Goal: Task Accomplishment & Management: Use online tool/utility

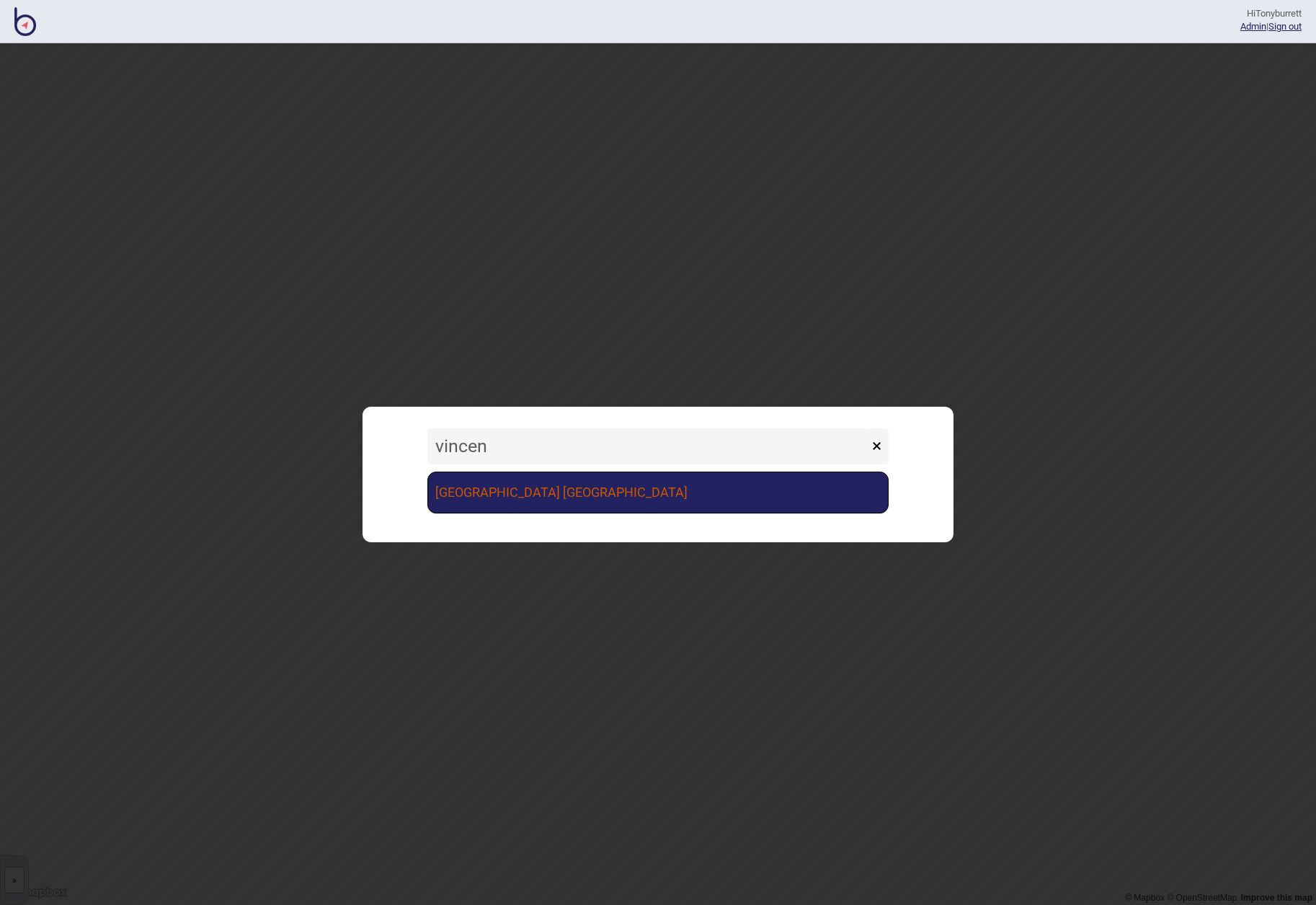
type input "vincen"
click at [540, 494] on link "[GEOGRAPHIC_DATA] [GEOGRAPHIC_DATA]" at bounding box center [658, 492] width 461 height 42
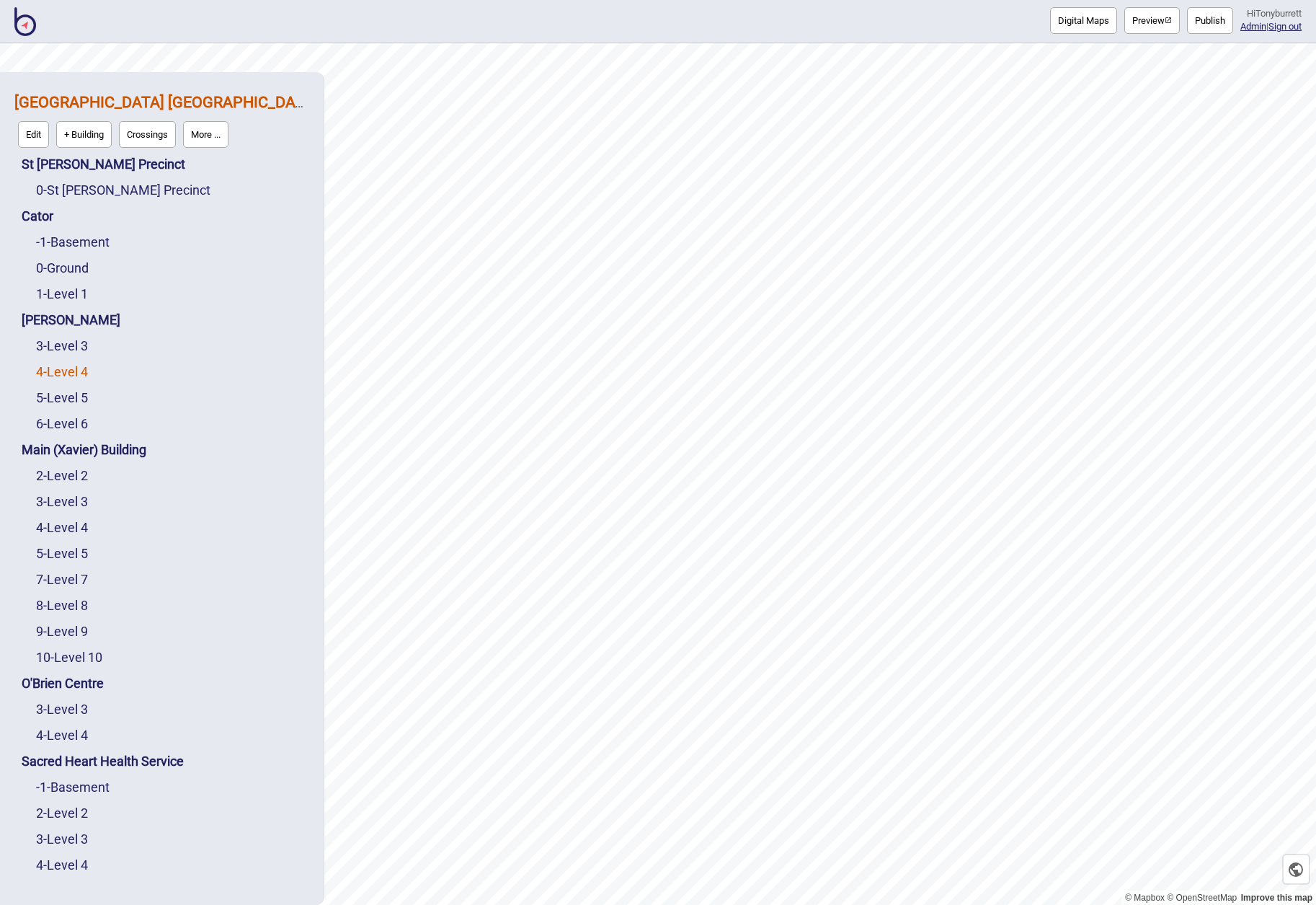
click at [67, 372] on link "4 - Level 4" at bounding box center [62, 372] width 52 height 15
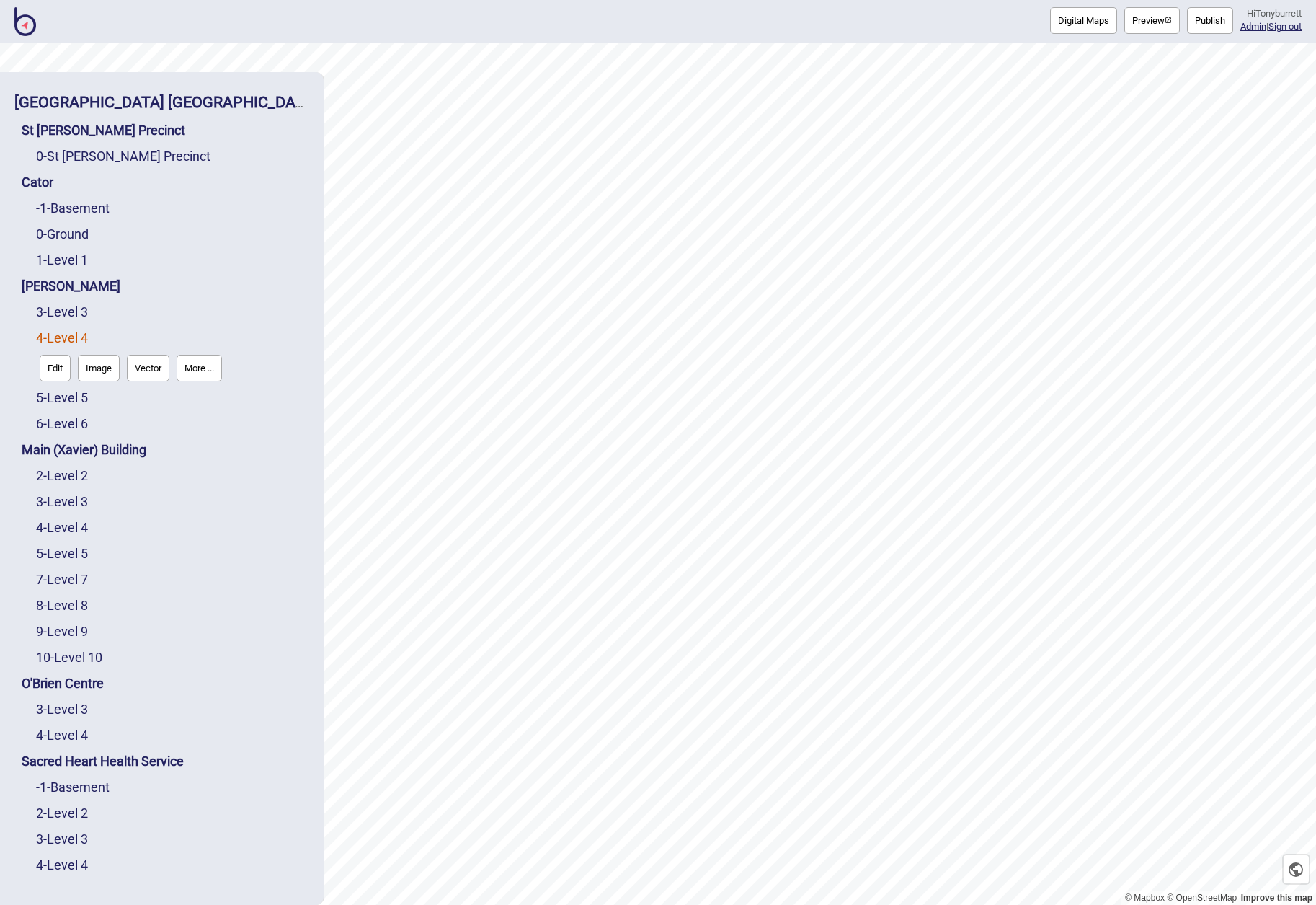
click at [55, 372] on button "Edit" at bounding box center [55, 368] width 31 height 27
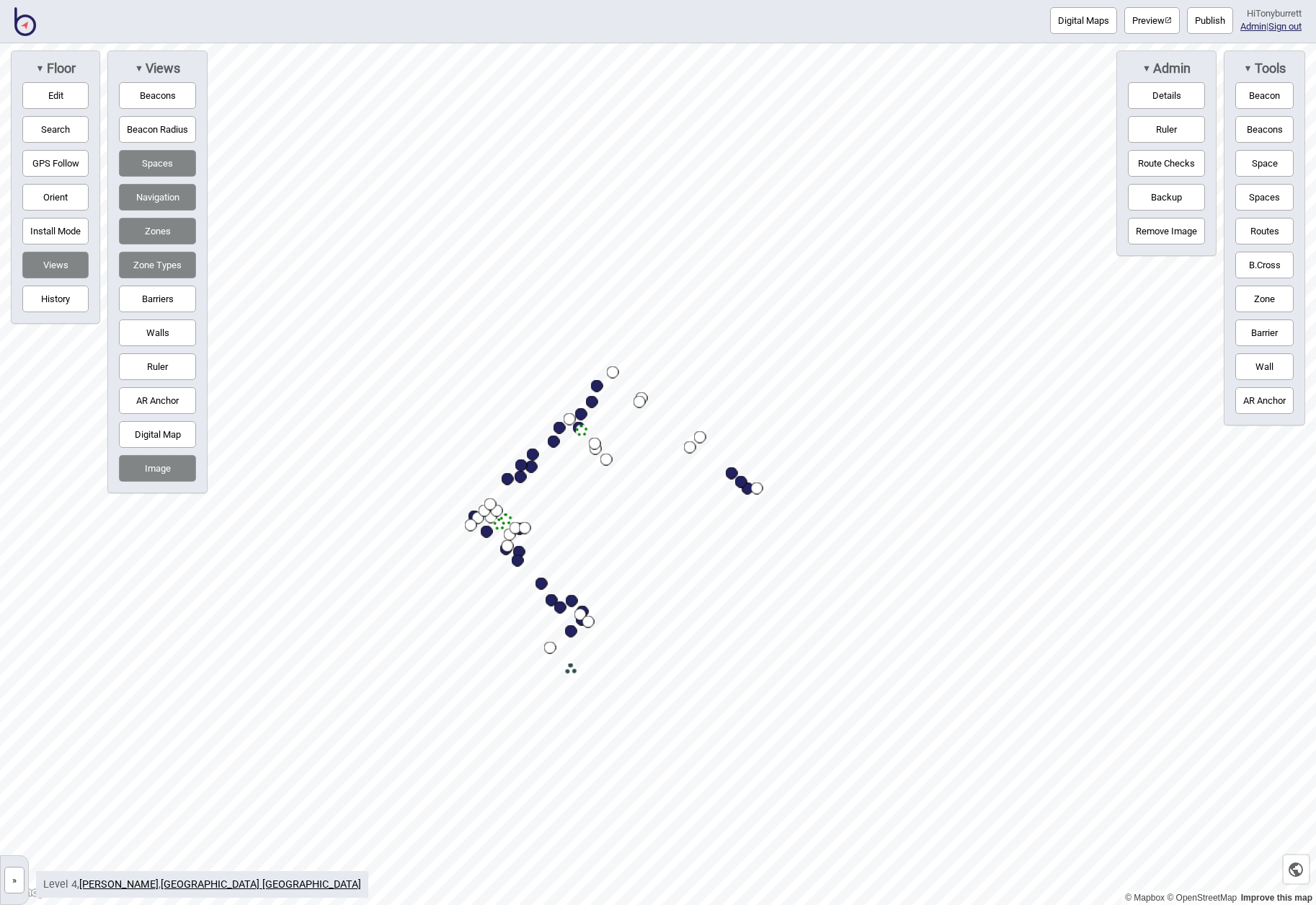
click at [164, 430] on button "Digital Map" at bounding box center [157, 434] width 77 height 27
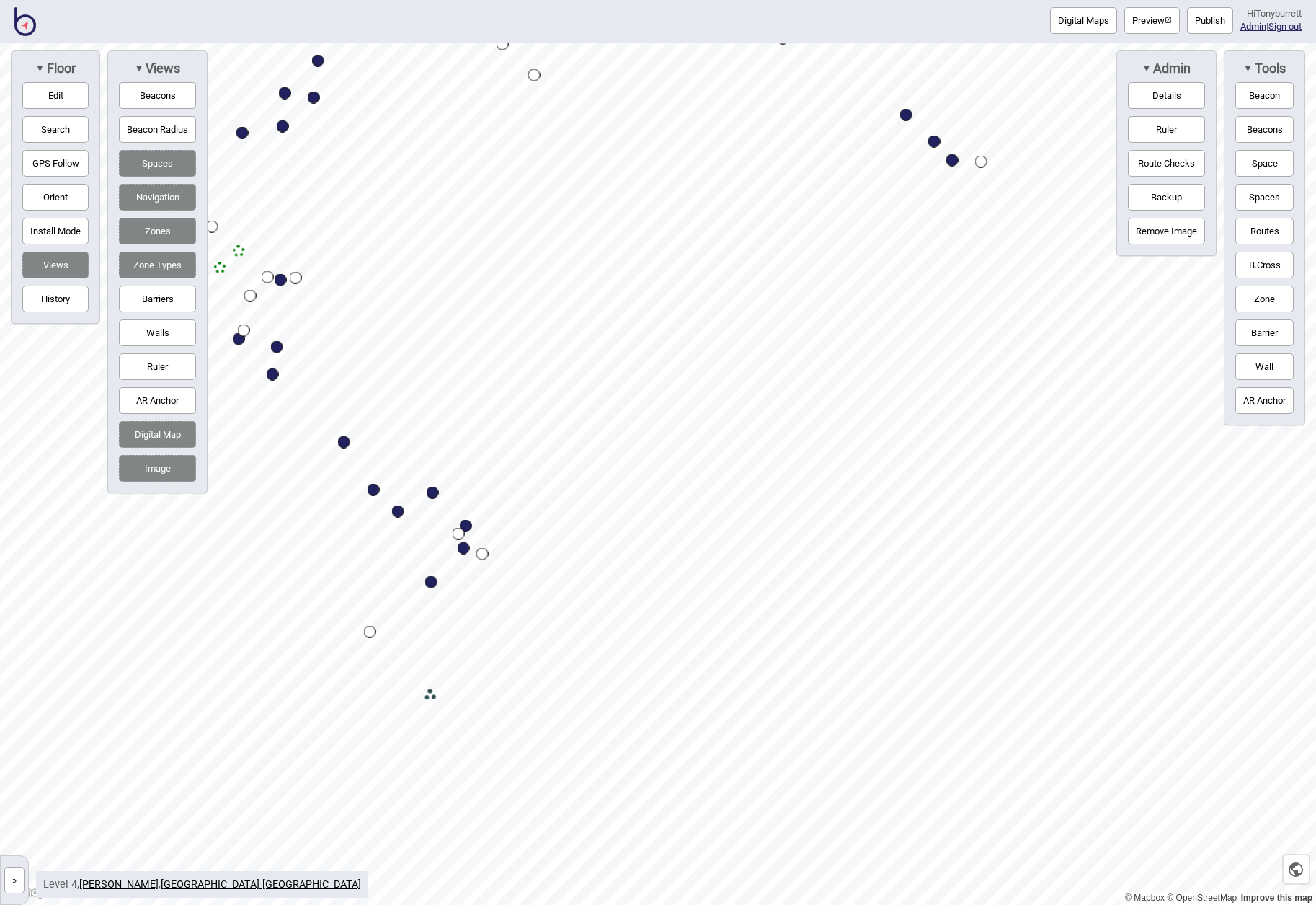
click at [13, 868] on button "»" at bounding box center [15, 880] width 20 height 27
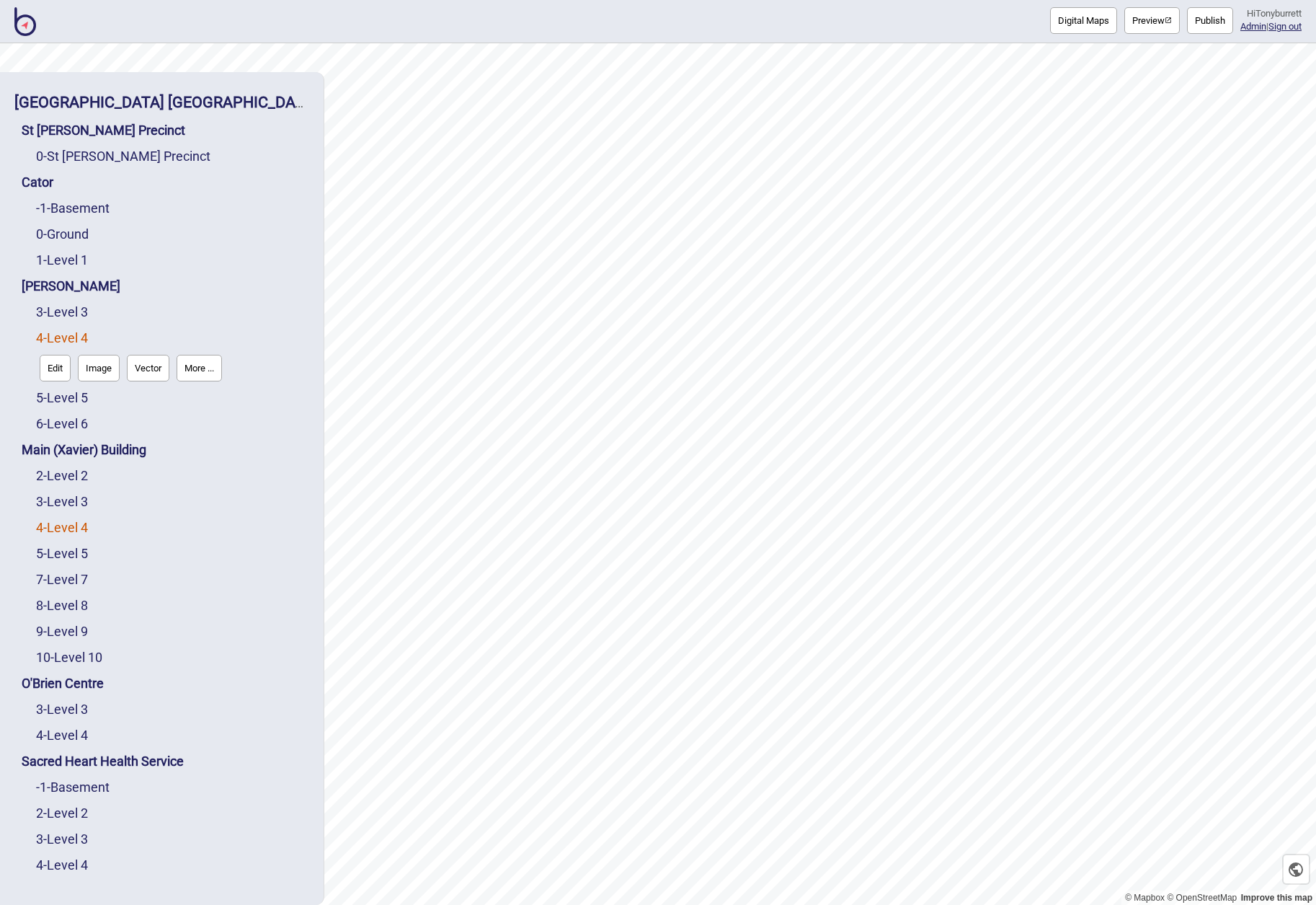
click at [65, 527] on link "4 - Level 4" at bounding box center [62, 527] width 52 height 15
click at [56, 528] on button "Edit" at bounding box center [55, 523] width 31 height 27
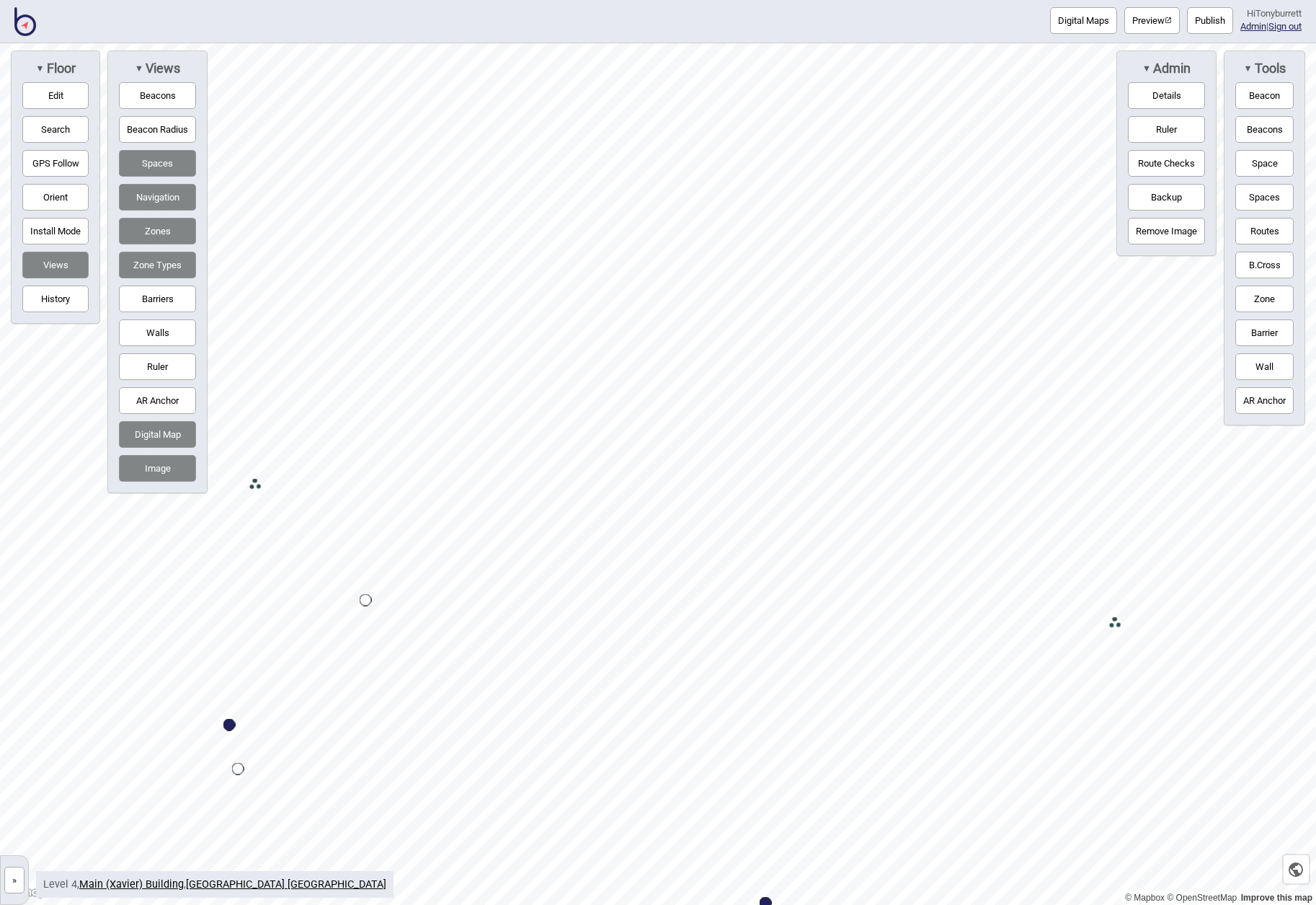
click at [11, 887] on button "»" at bounding box center [15, 880] width 20 height 27
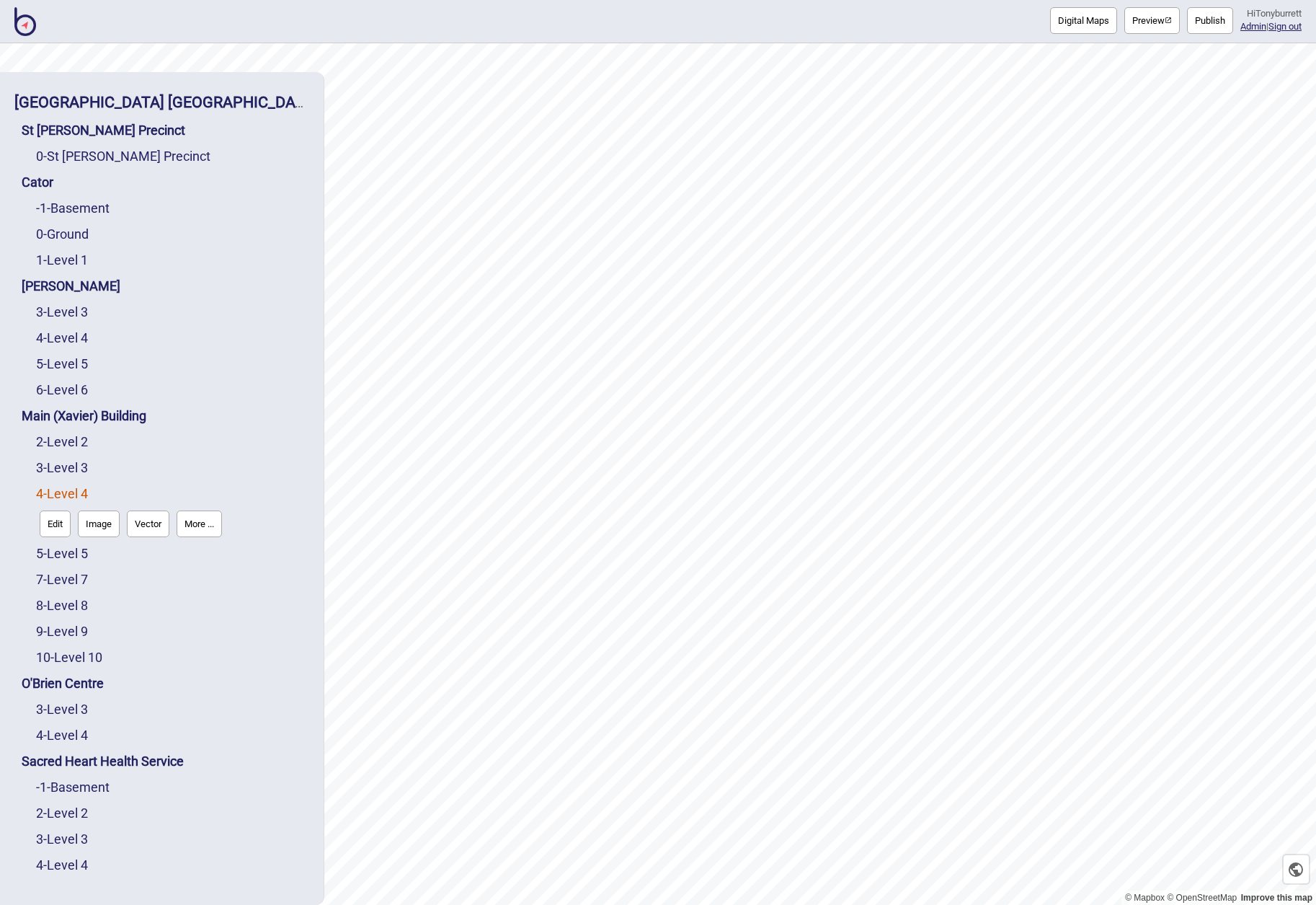
click at [99, 523] on button "Image" at bounding box center [99, 523] width 42 height 27
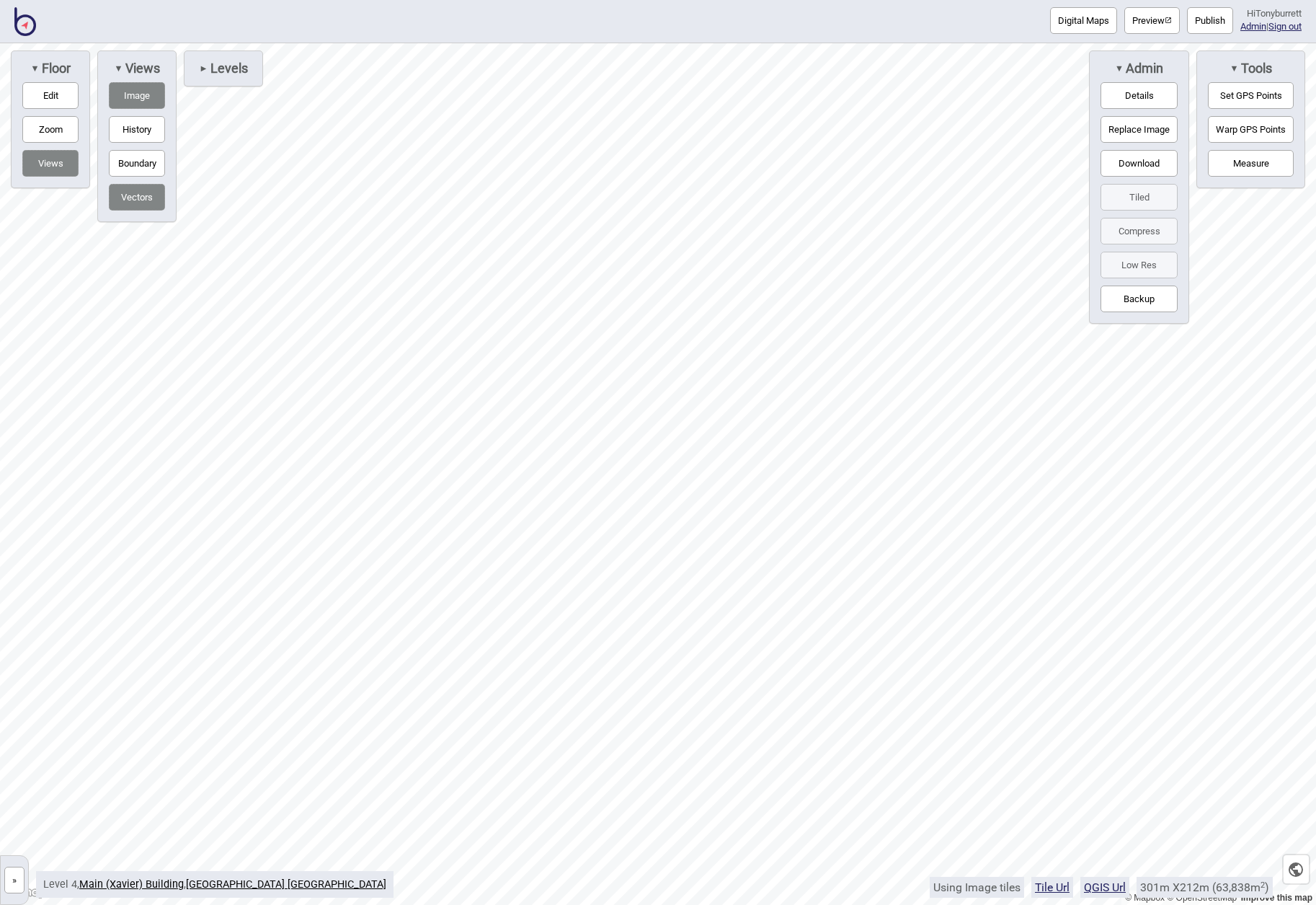
click at [1232, 130] on button "Warp GPS Points" at bounding box center [1250, 129] width 86 height 27
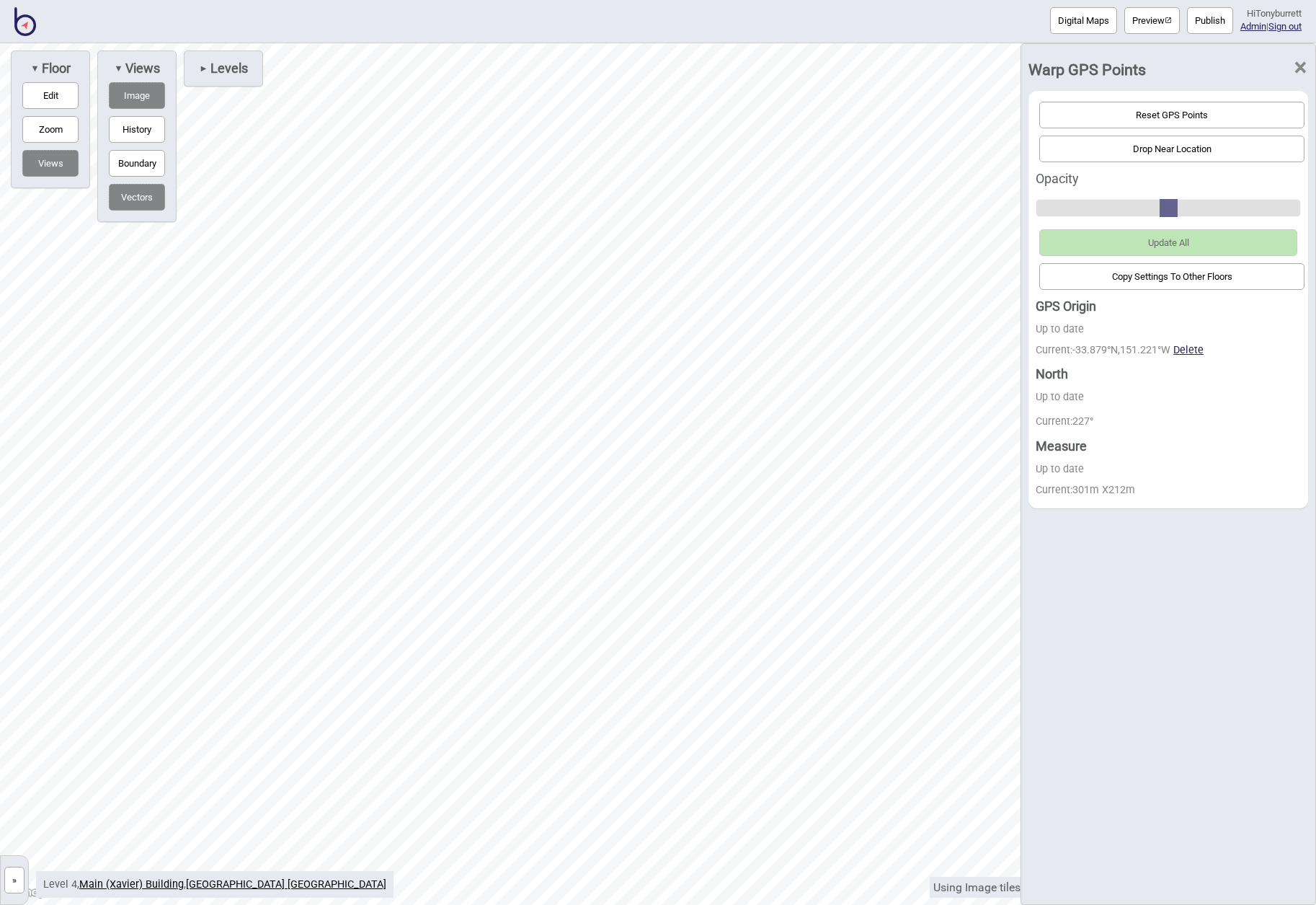
click at [1171, 109] on button "Reset GPS Points" at bounding box center [1171, 115] width 265 height 27
click at [1298, 62] on span "×" at bounding box center [1300, 67] width 15 height 47
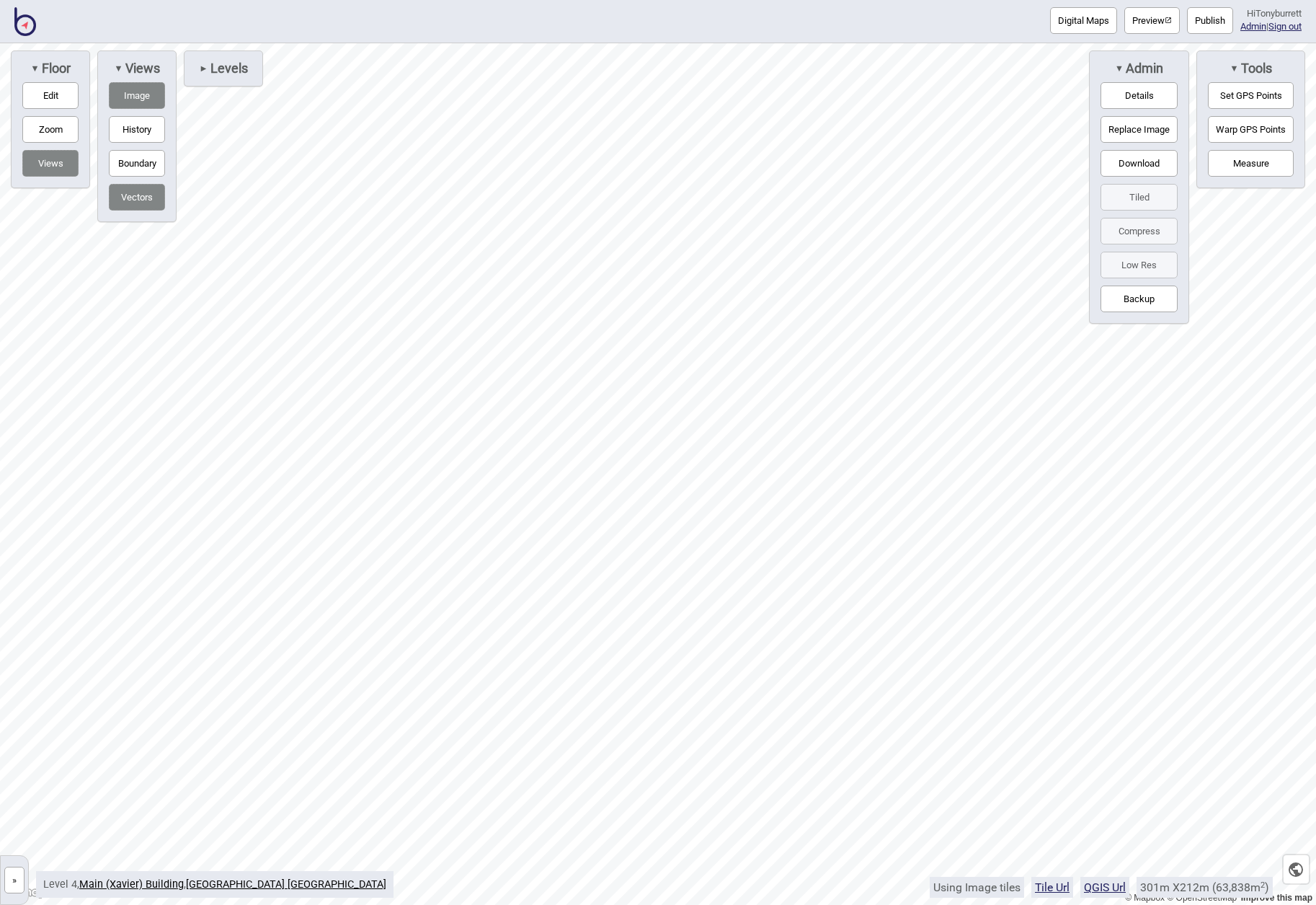
click at [1235, 90] on button "Set GPS Points" at bounding box center [1250, 95] width 86 height 27
click at [44, 93] on button "Edit" at bounding box center [50, 95] width 56 height 27
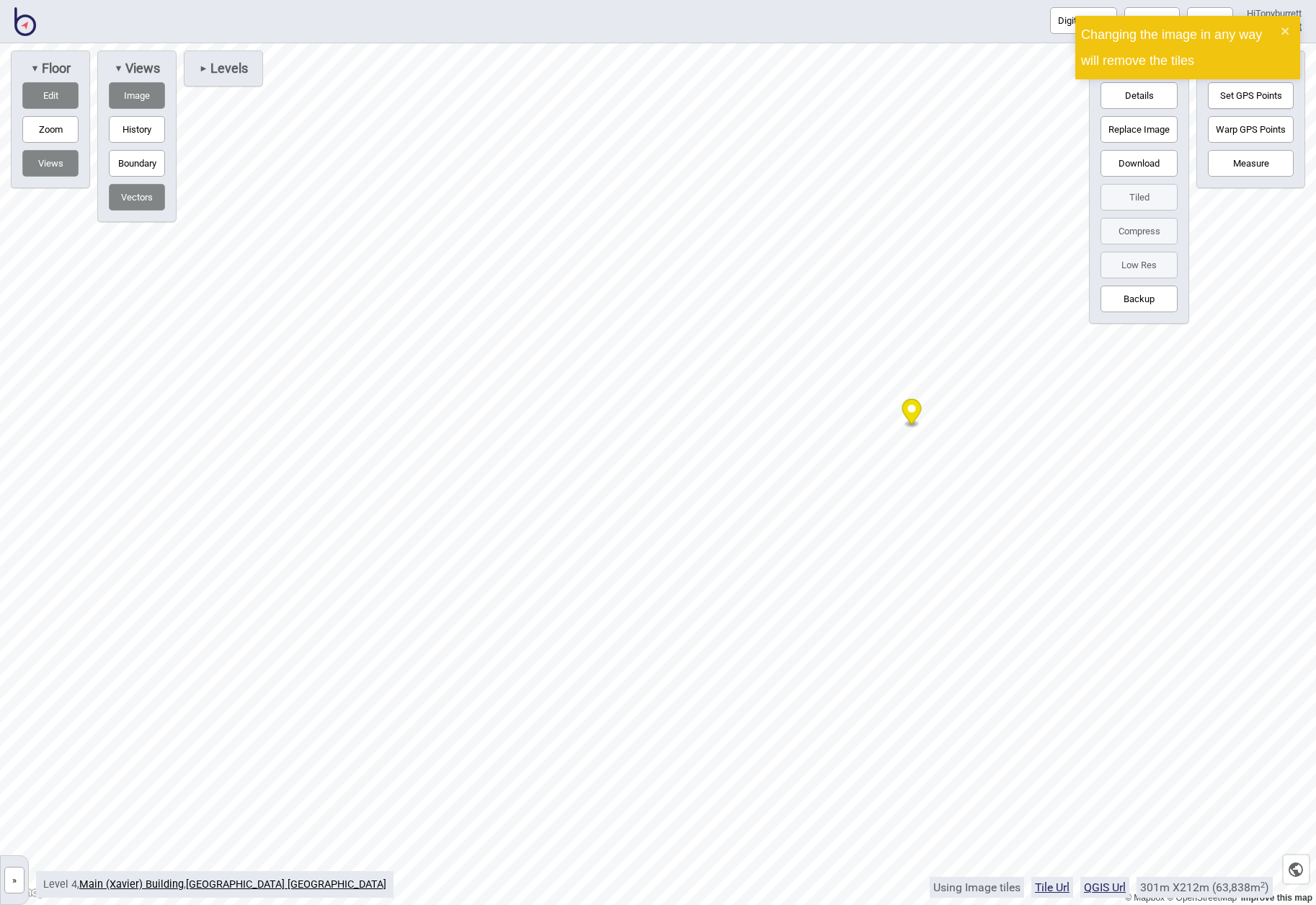
click at [918, 408] on icon "Map marker" at bounding box center [911, 411] width 19 height 25
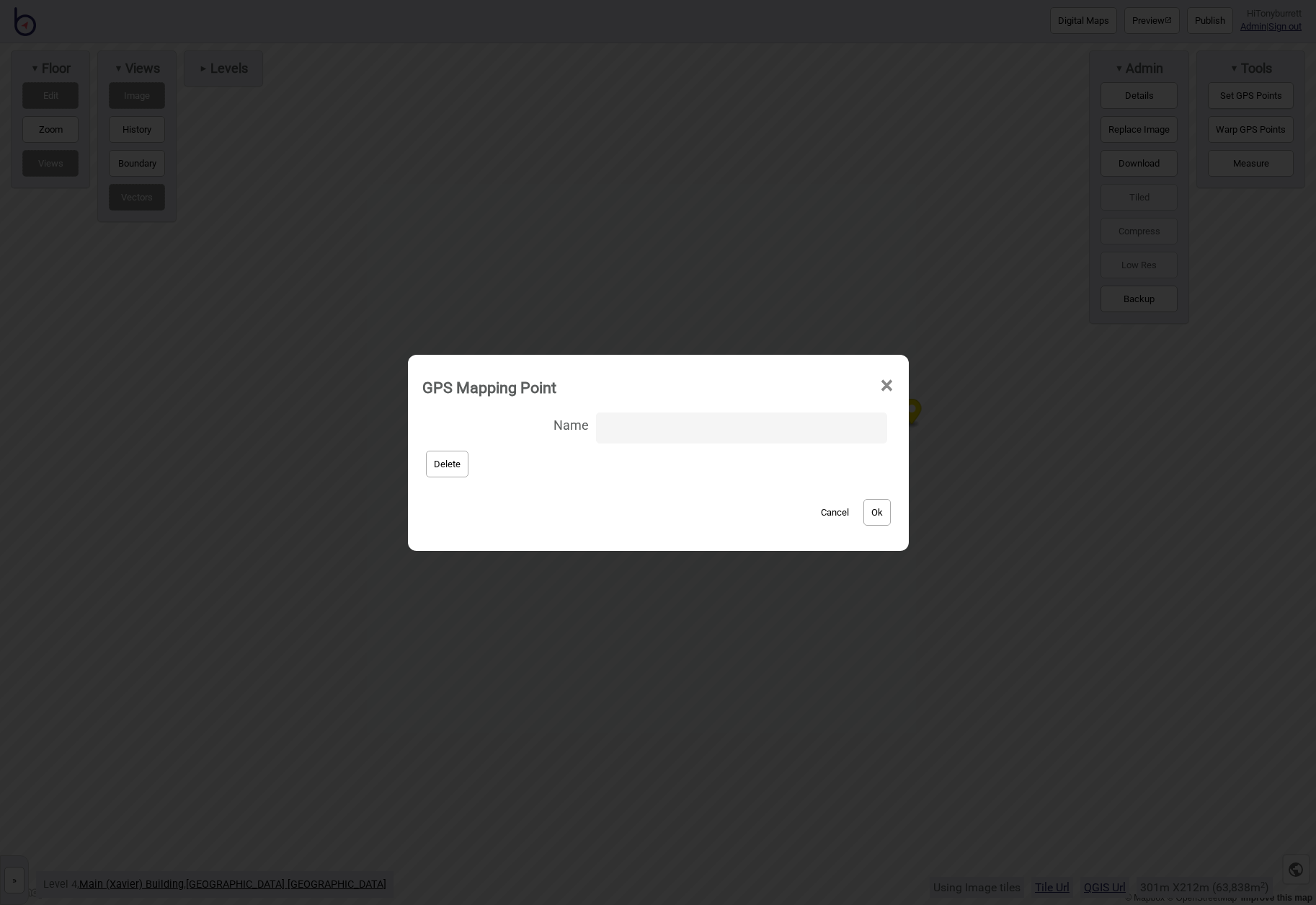
click at [468, 471] on button "Delete" at bounding box center [447, 464] width 43 height 27
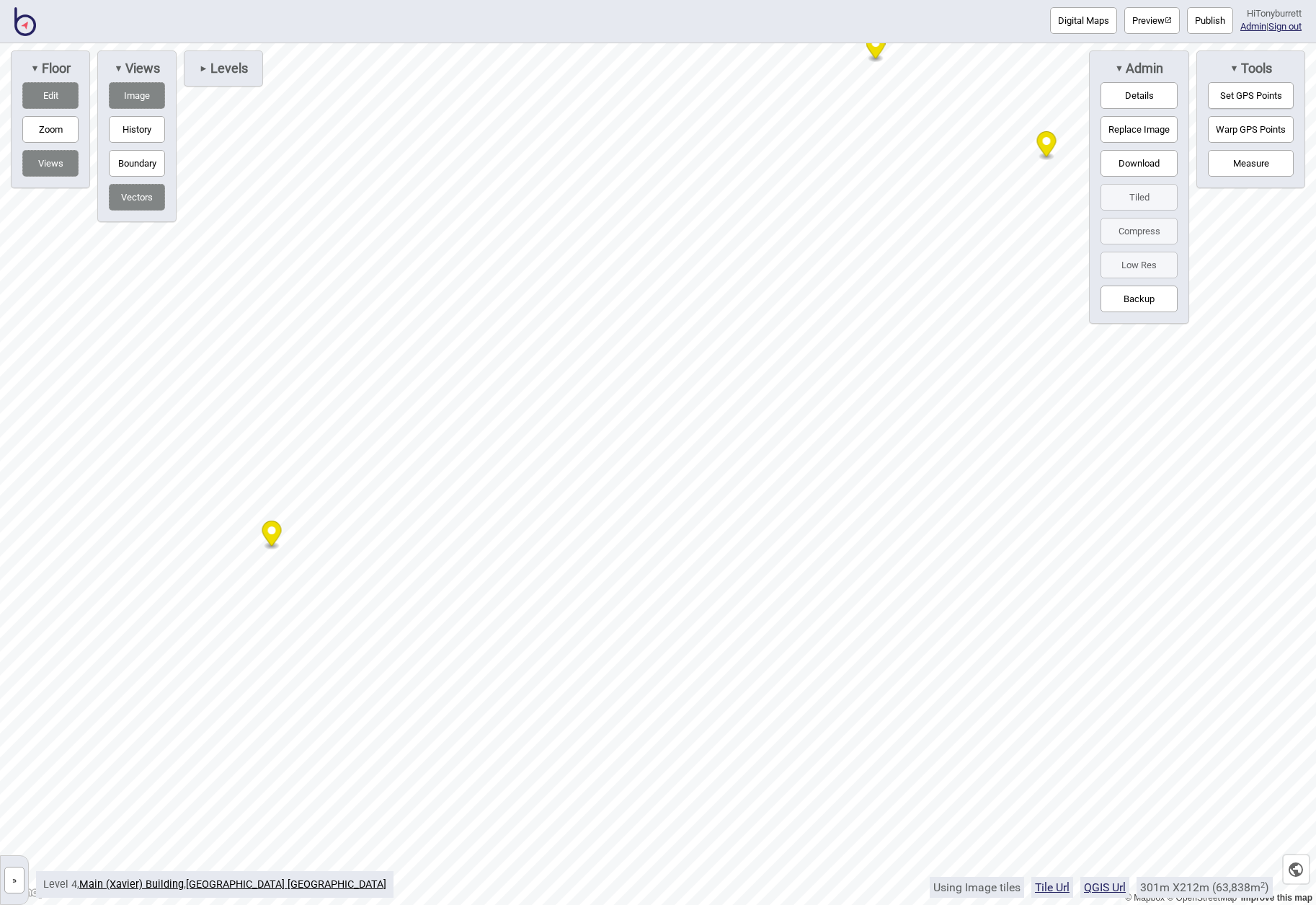
click at [1253, 132] on button "Warp GPS Points" at bounding box center [1250, 129] width 86 height 27
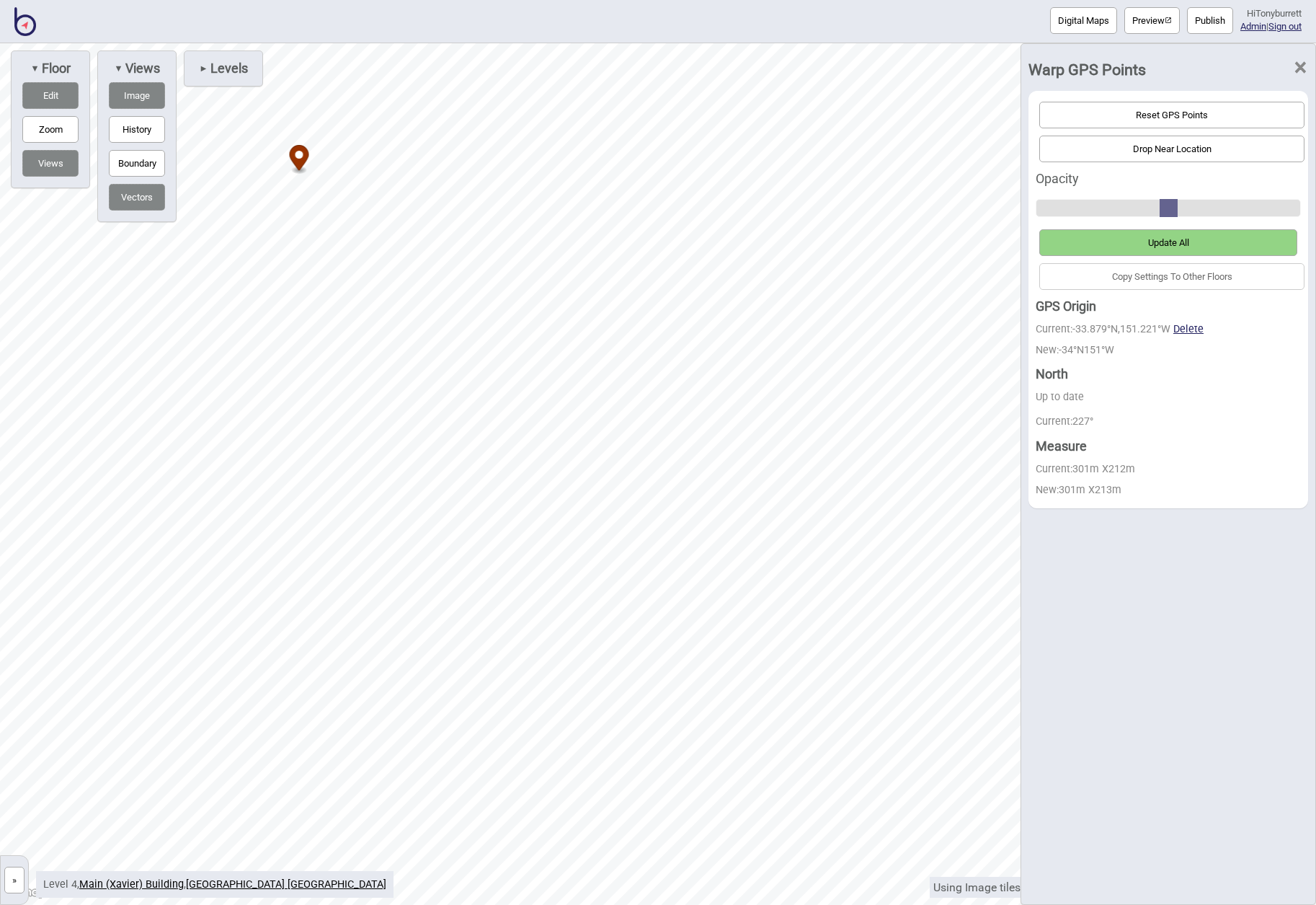
click at [1132, 240] on button "Update All" at bounding box center [1168, 243] width 258 height 27
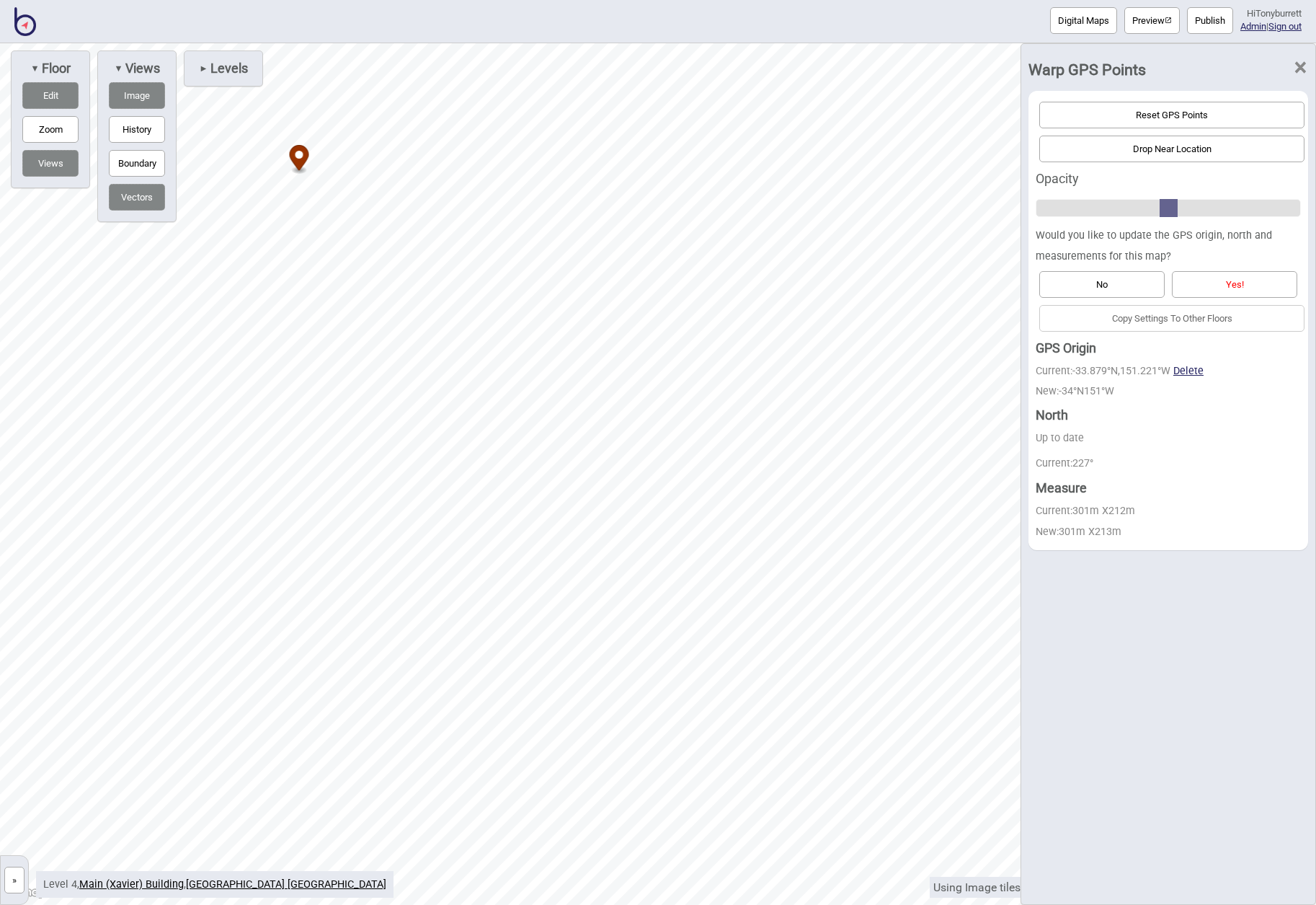
click at [1212, 284] on button "Yes!" at bounding box center [1234, 284] width 125 height 27
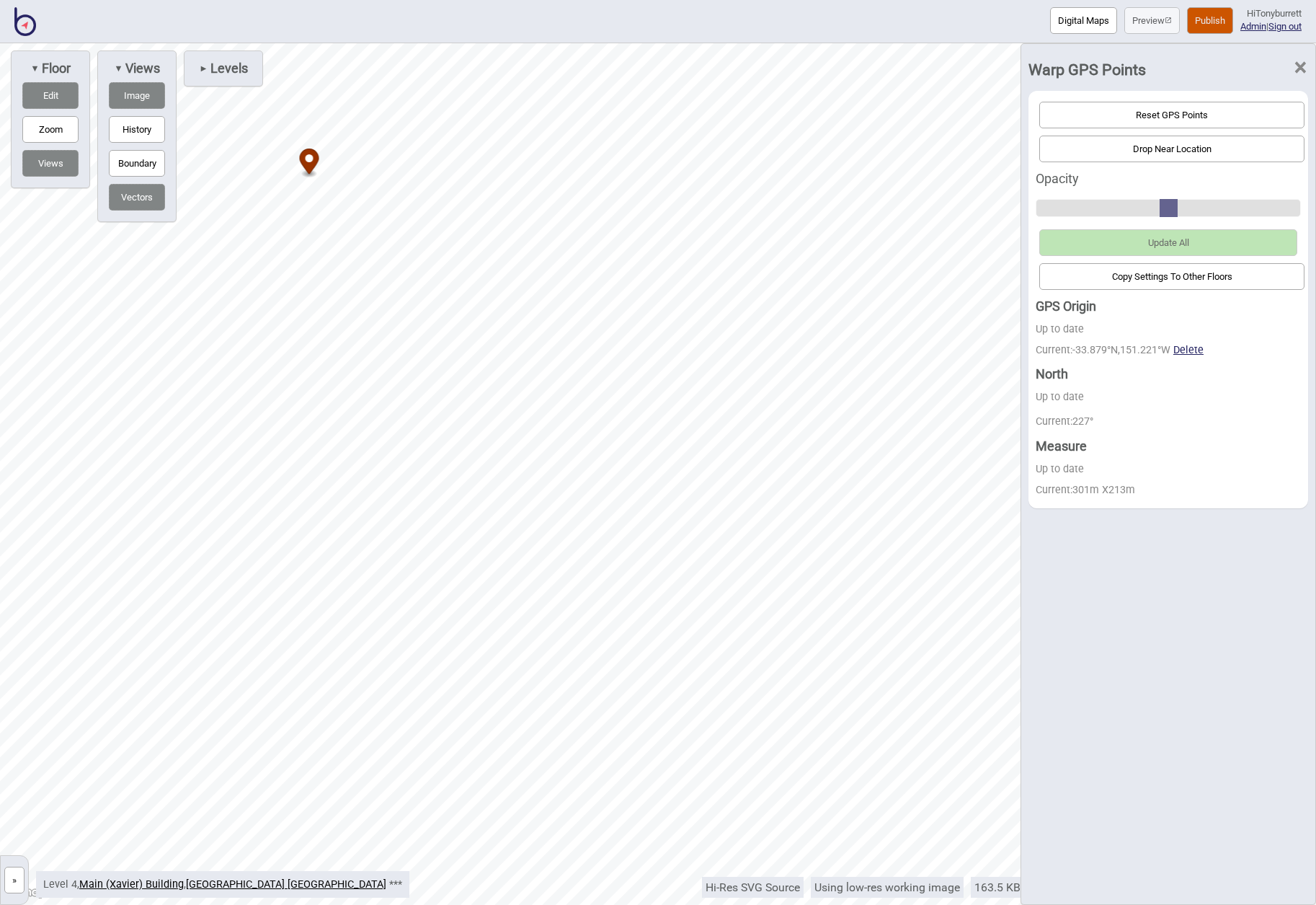
click at [1299, 70] on span "×" at bounding box center [1300, 67] width 15 height 47
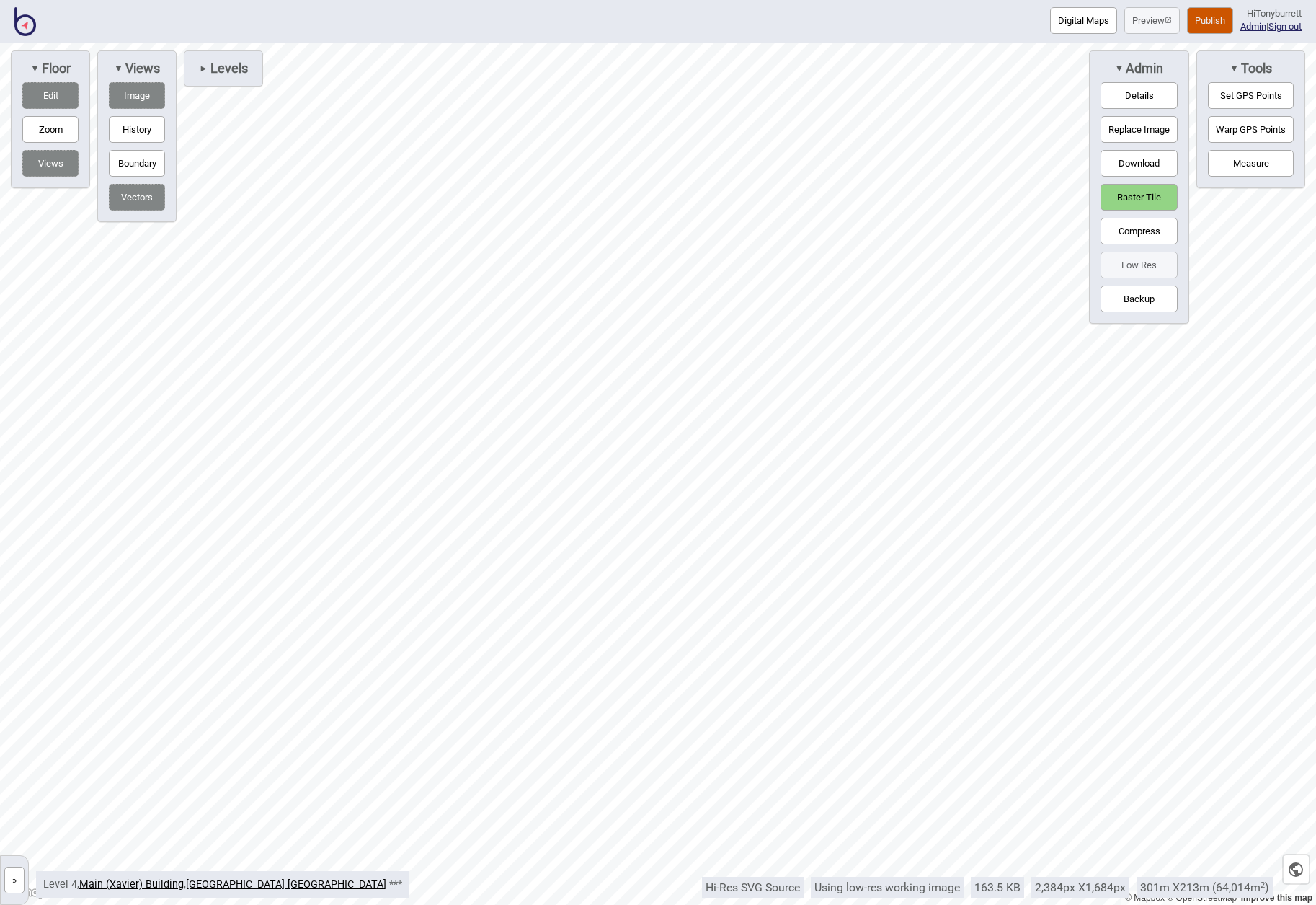
click at [1141, 191] on button "Raster Tile" at bounding box center [1139, 197] width 77 height 27
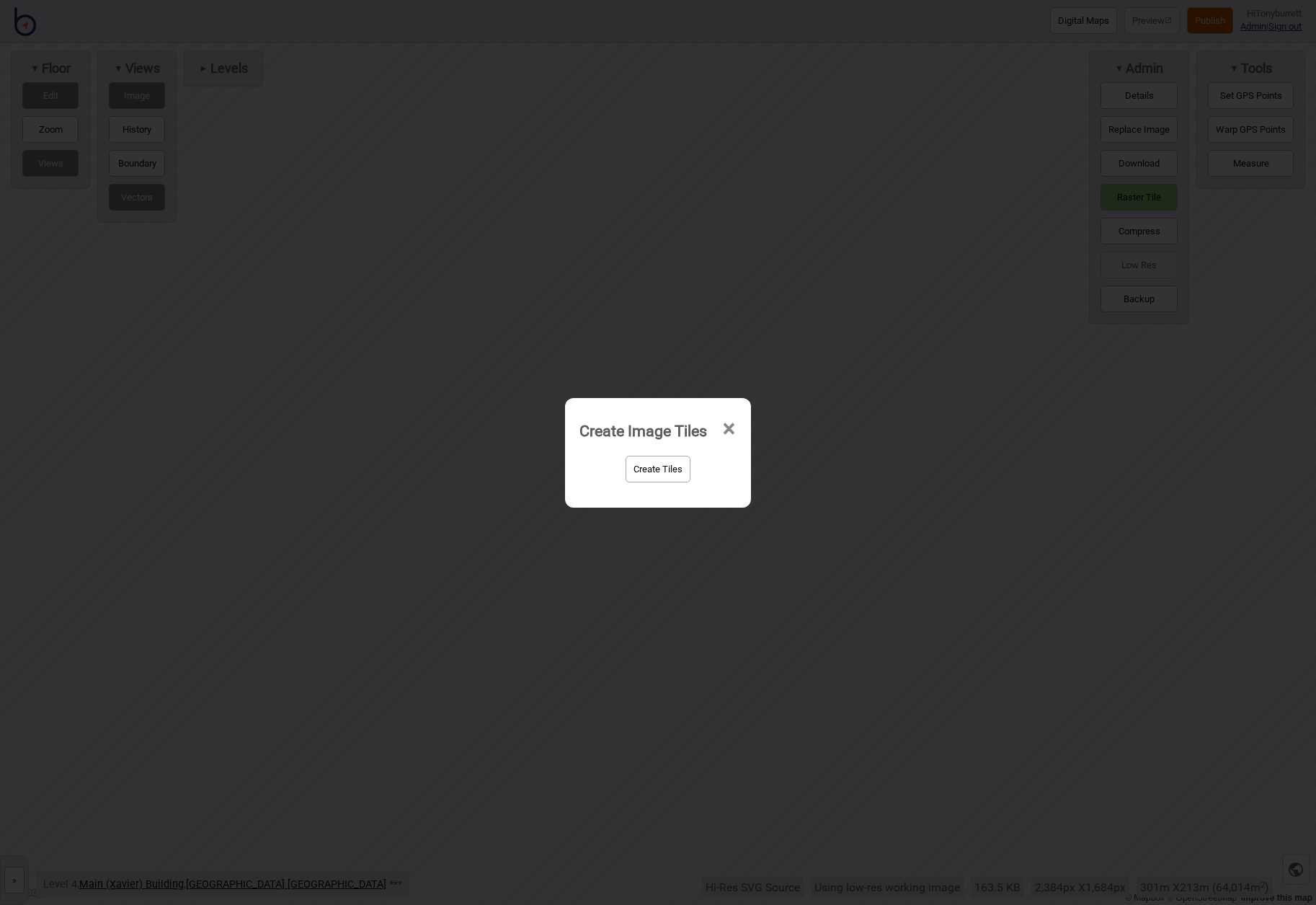
click at [639, 477] on button "Create Tiles" at bounding box center [658, 468] width 65 height 27
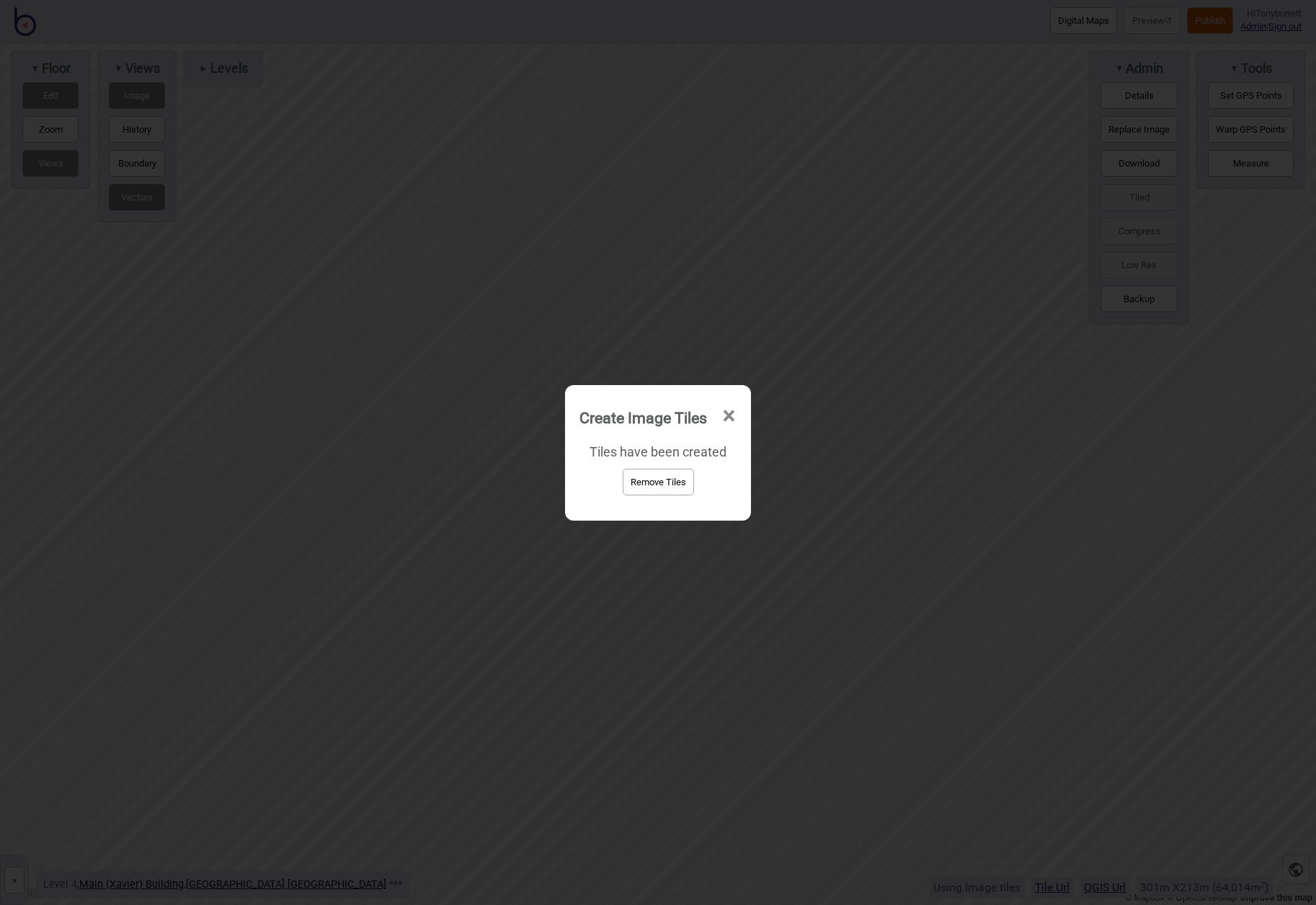
click at [729, 412] on span "×" at bounding box center [729, 416] width 15 height 47
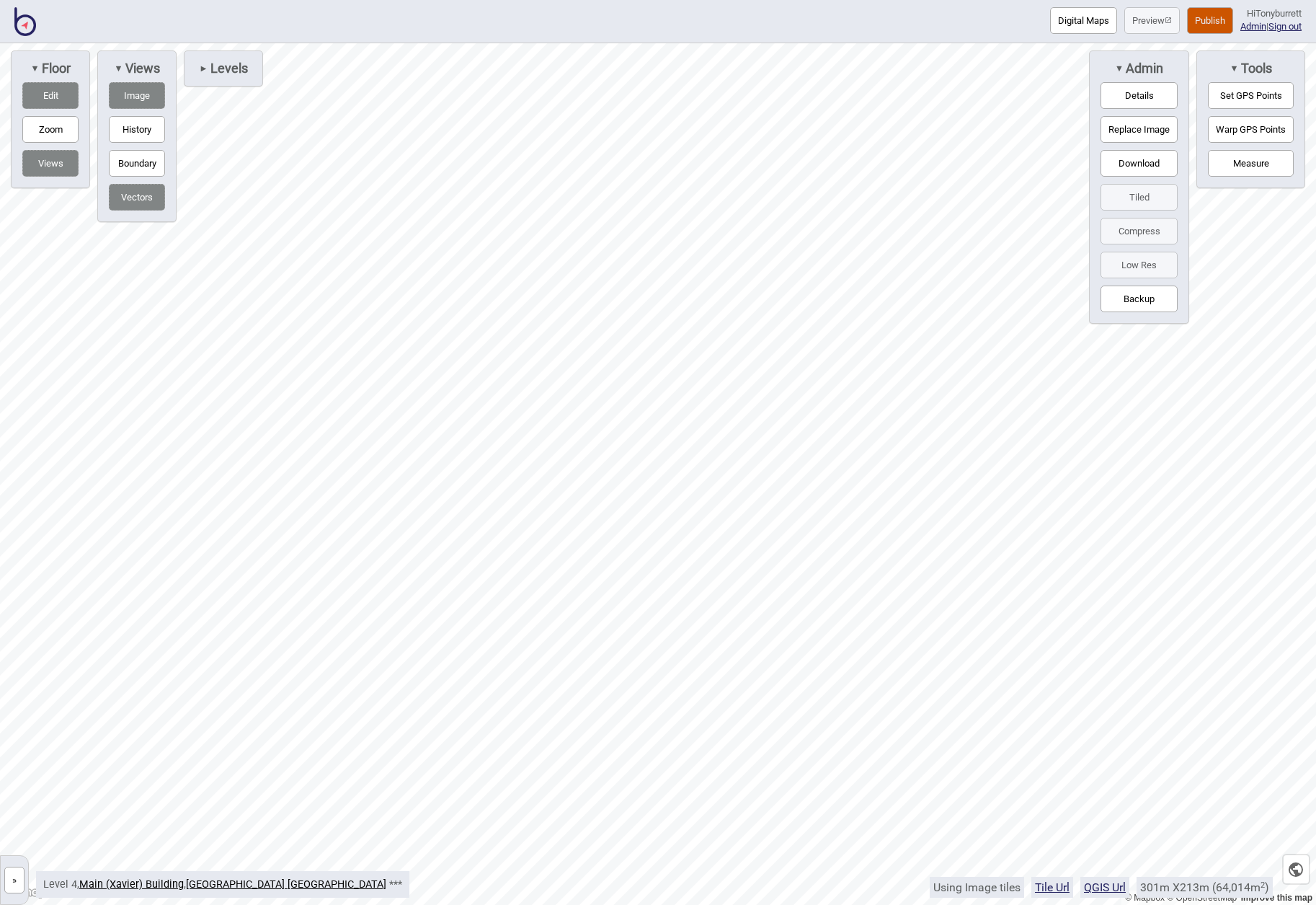
click at [17, 874] on button "»" at bounding box center [15, 880] width 20 height 27
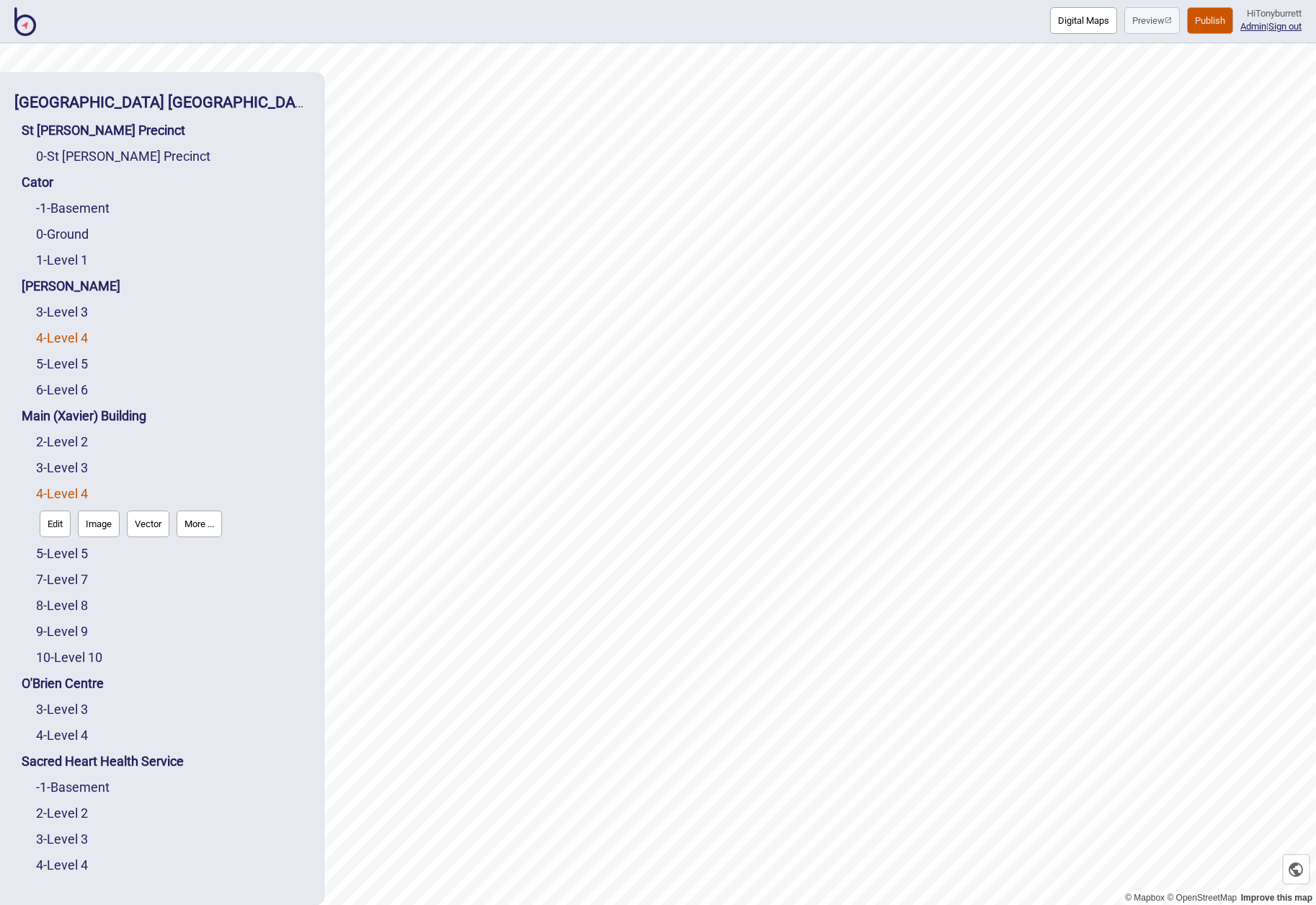
click at [61, 337] on link "4 - Level 4" at bounding box center [62, 338] width 52 height 15
click at [54, 366] on button "Edit" at bounding box center [55, 368] width 31 height 27
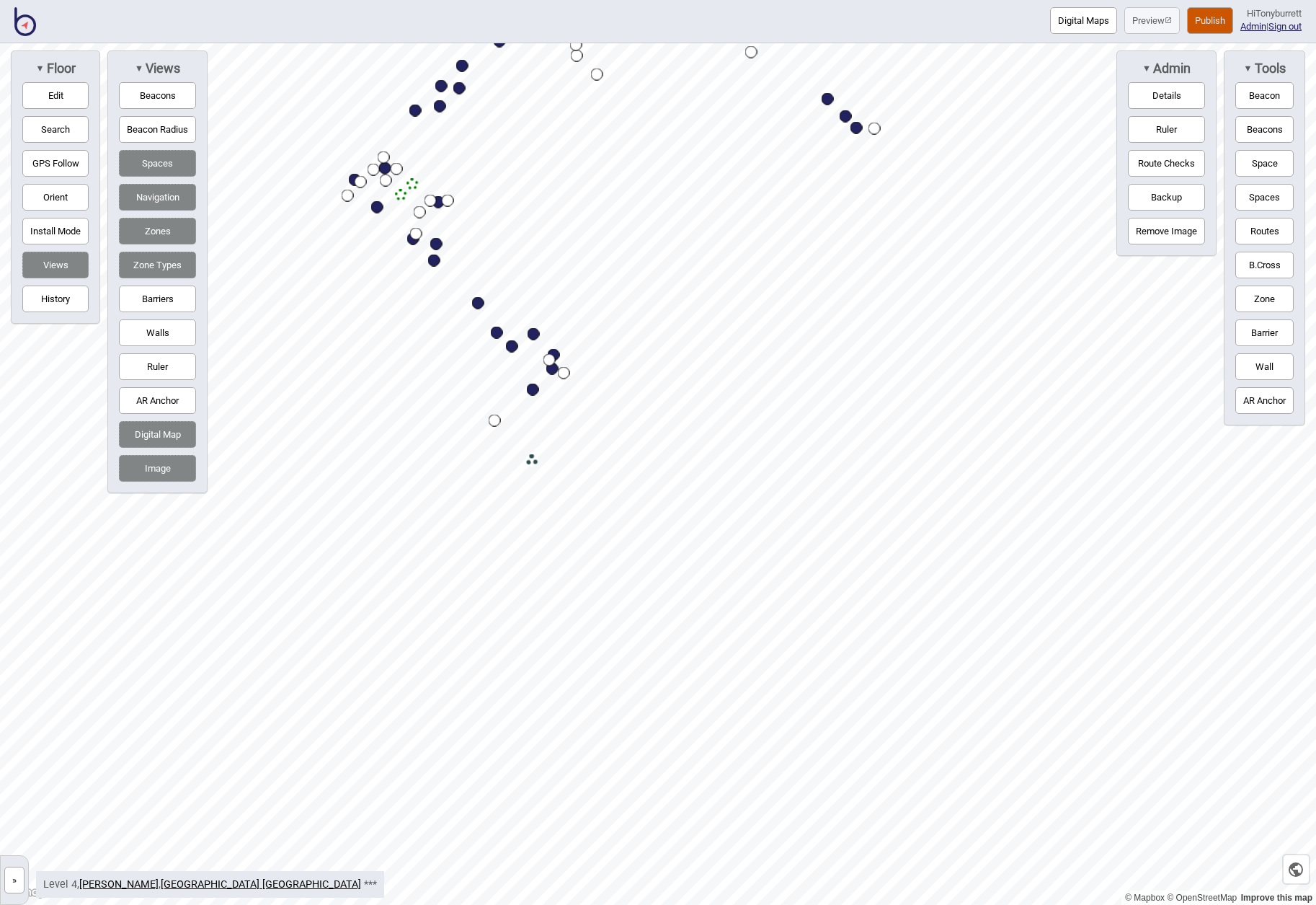
click at [15, 883] on button "»" at bounding box center [15, 880] width 20 height 27
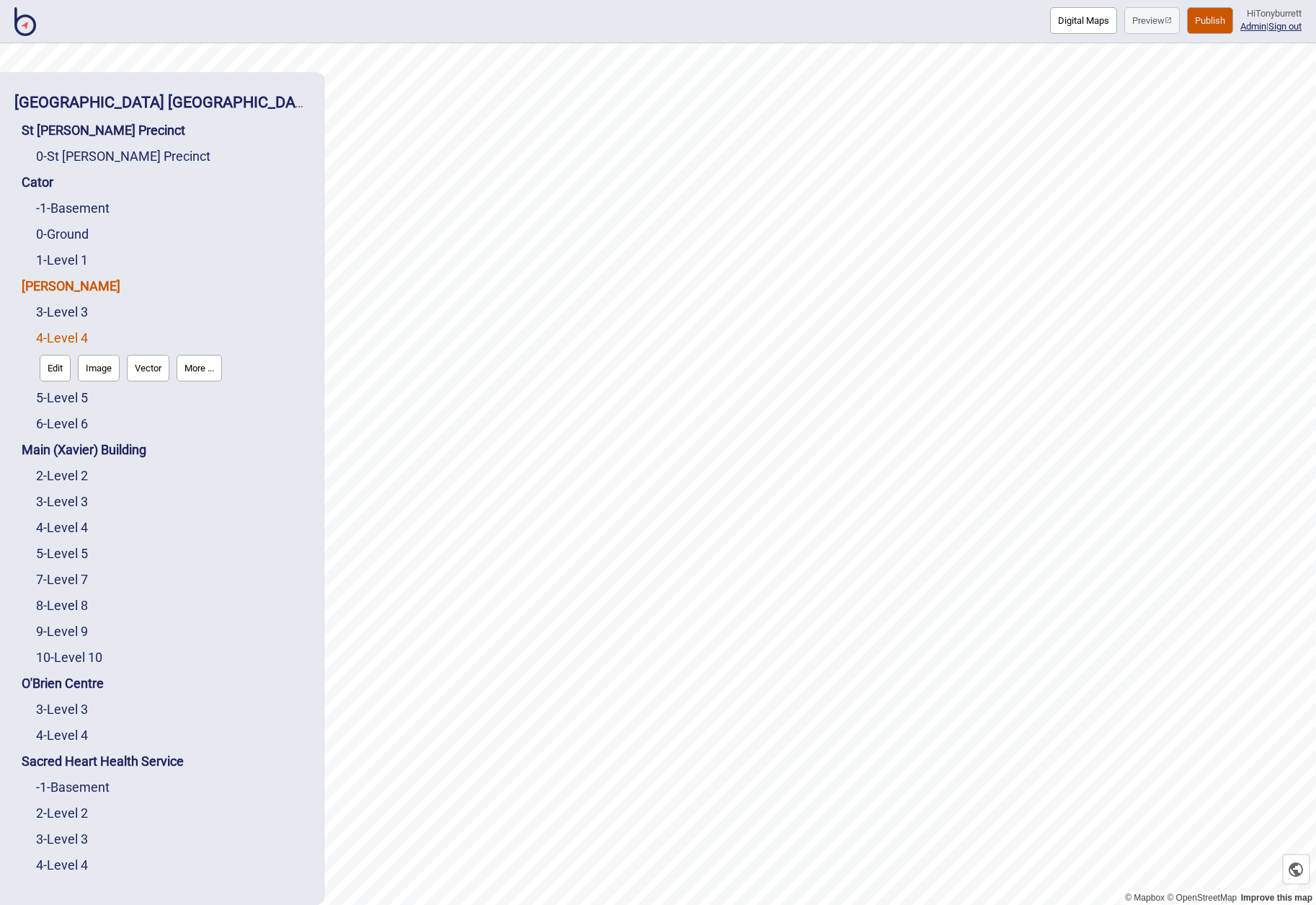
click at [50, 290] on link "[PERSON_NAME]" at bounding box center [70, 286] width 99 height 15
click at [29, 311] on button "Edit" at bounding box center [41, 316] width 31 height 27
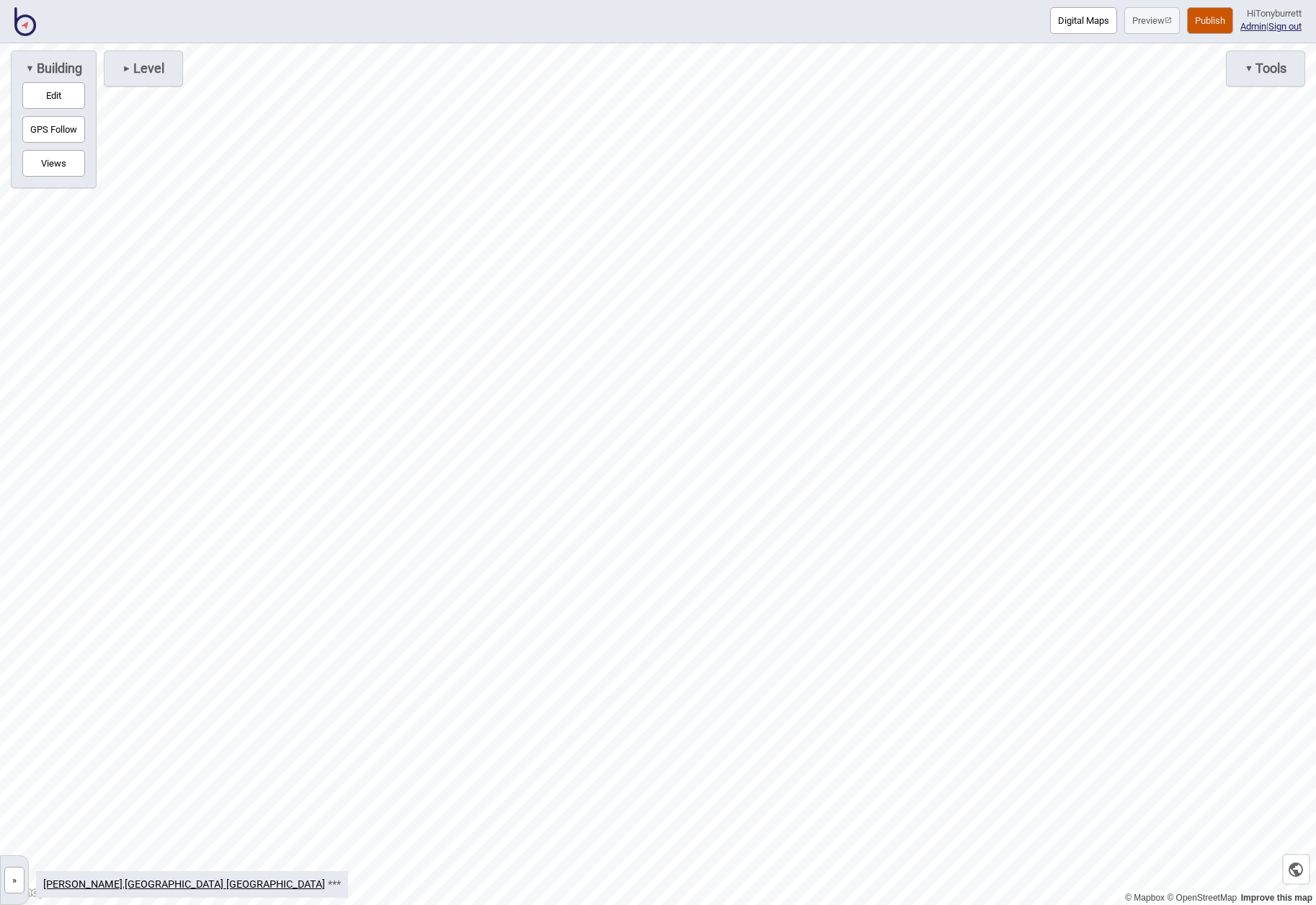
click at [150, 76] on div "► Level" at bounding box center [143, 68] width 63 height 20
click at [144, 126] on button "4" at bounding box center [143, 129] width 56 height 27
click at [18, 880] on button "»" at bounding box center [15, 880] width 20 height 27
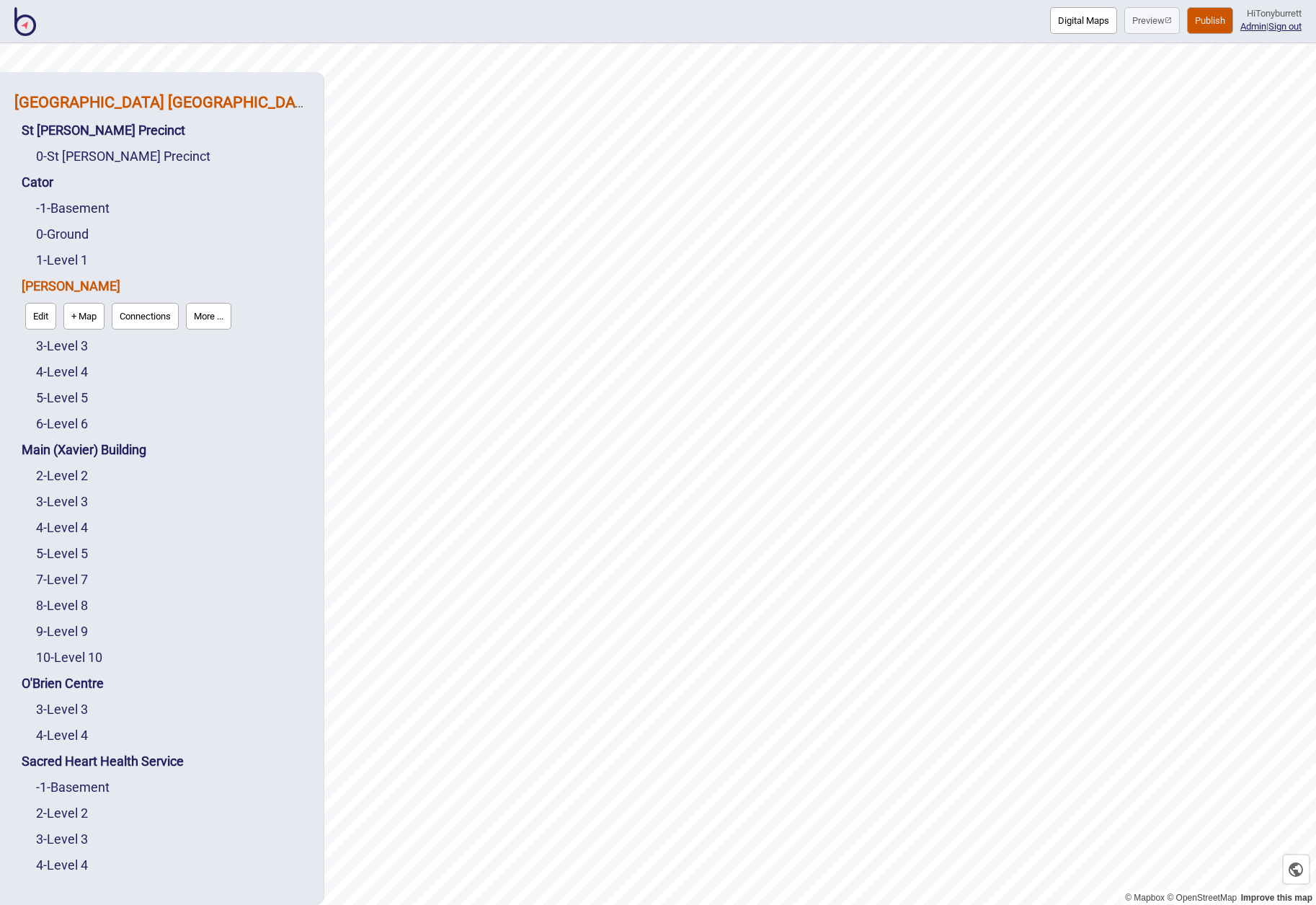
click at [84, 100] on strong "[GEOGRAPHIC_DATA] [GEOGRAPHIC_DATA]" at bounding box center [166, 103] width 304 height 18
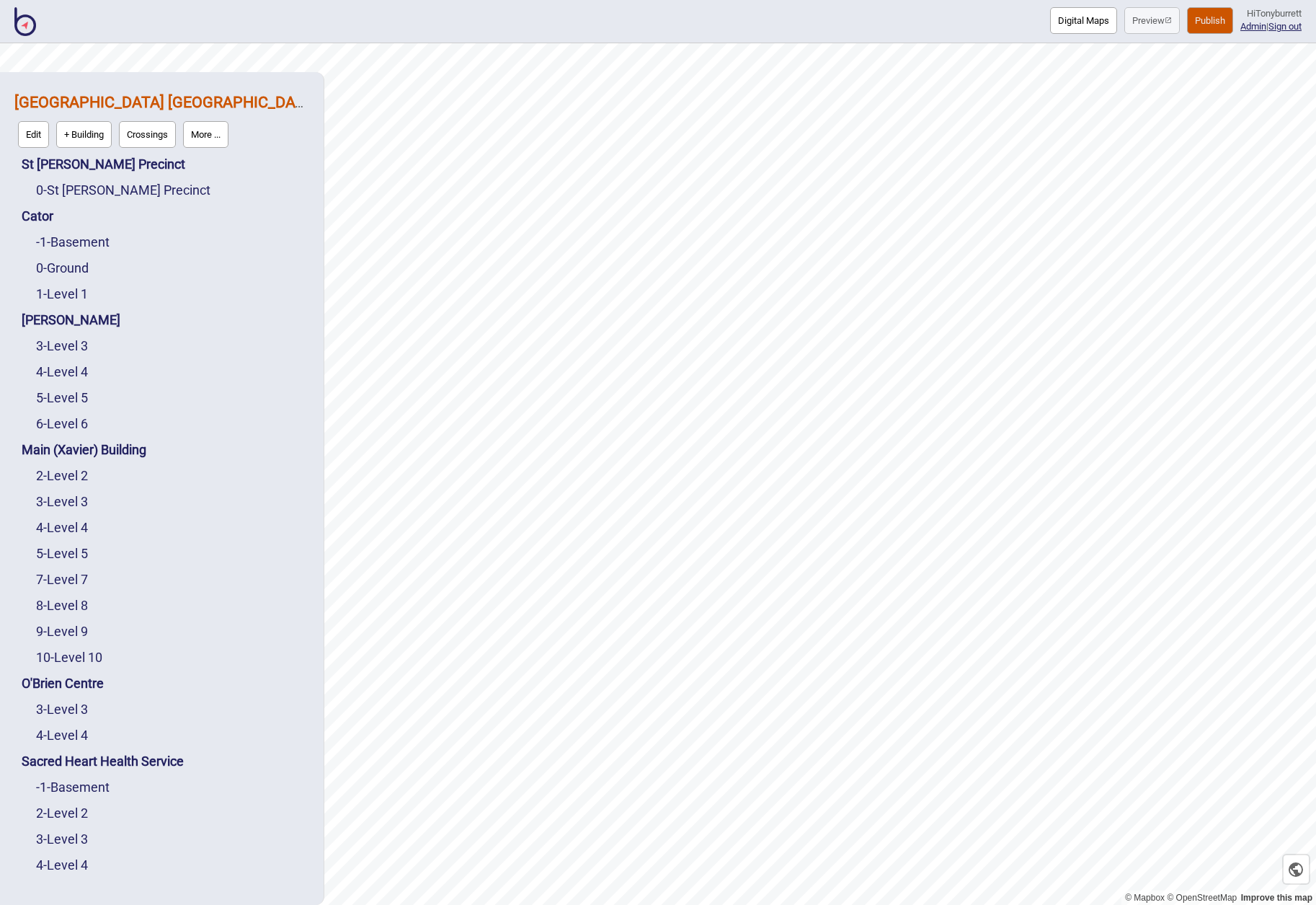
click at [34, 142] on button "Edit" at bounding box center [34, 134] width 31 height 27
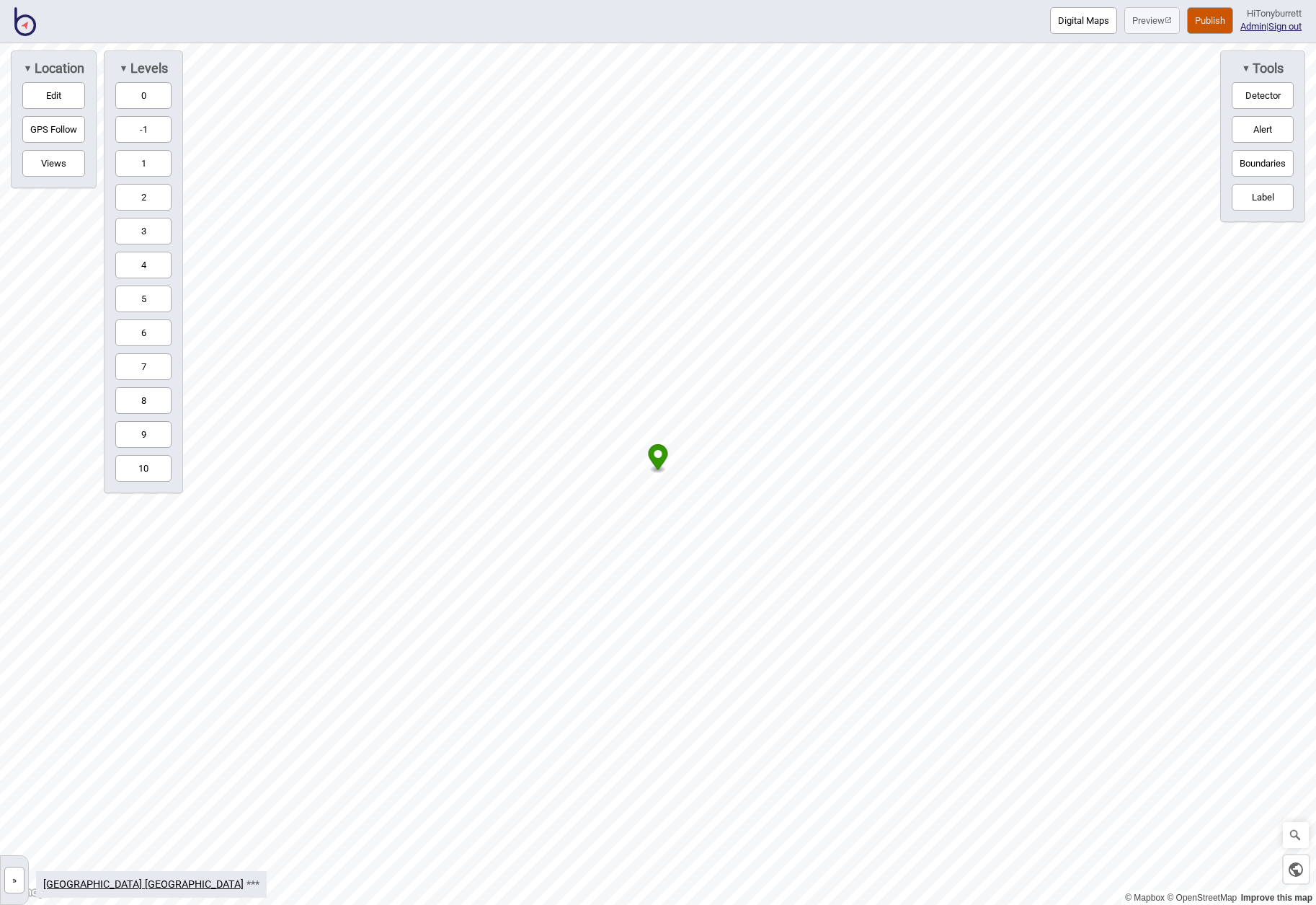
click at [136, 265] on button "4" at bounding box center [143, 265] width 56 height 27
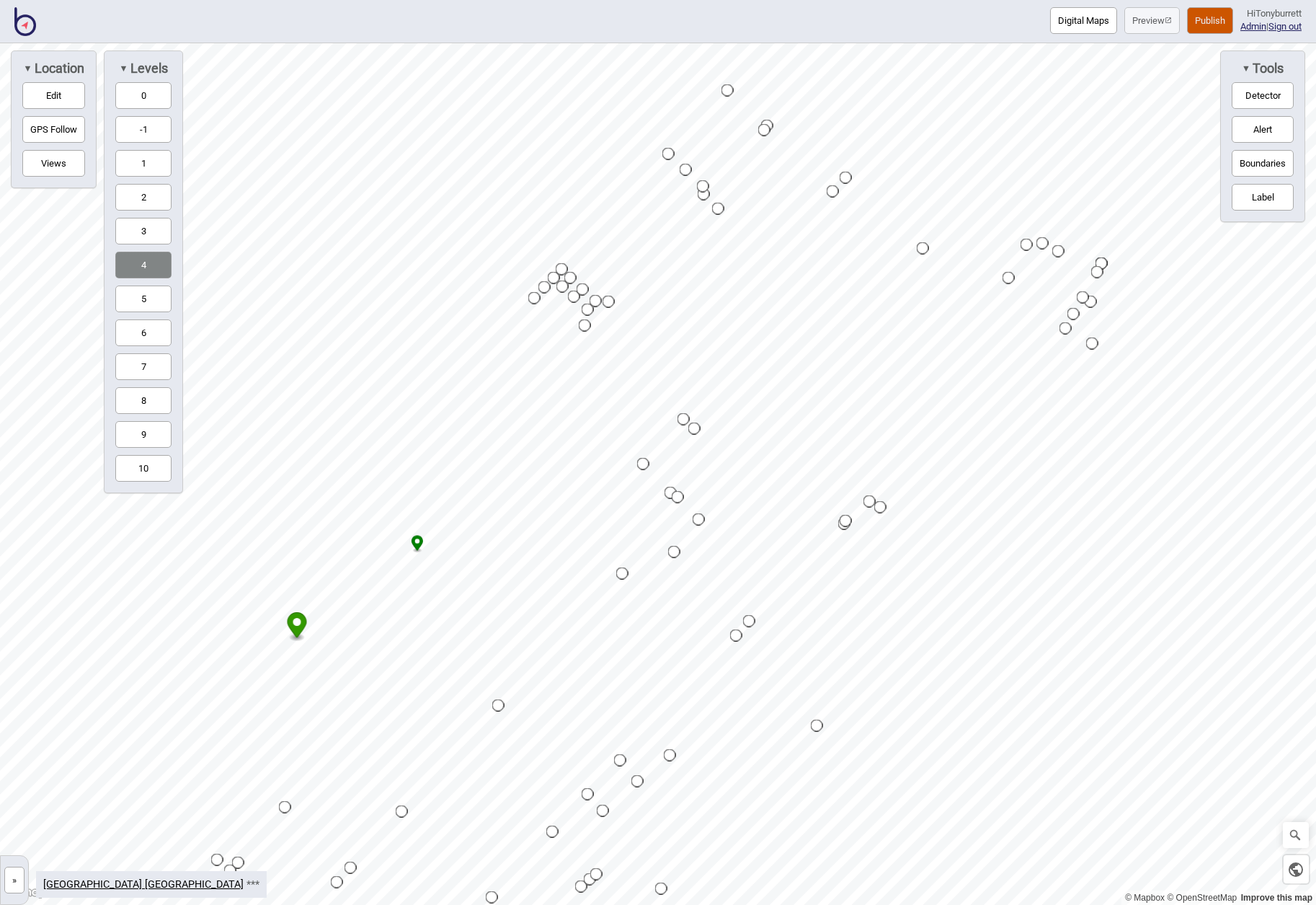
click at [31, 157] on button "Views" at bounding box center [54, 163] width 63 height 27
click at [239, 70] on span "Views" at bounding box center [235, 68] width 37 height 16
click at [232, 164] on button "Boundaries" at bounding box center [232, 163] width 62 height 27
click at [238, 124] on button "Alerts" at bounding box center [232, 129] width 62 height 27
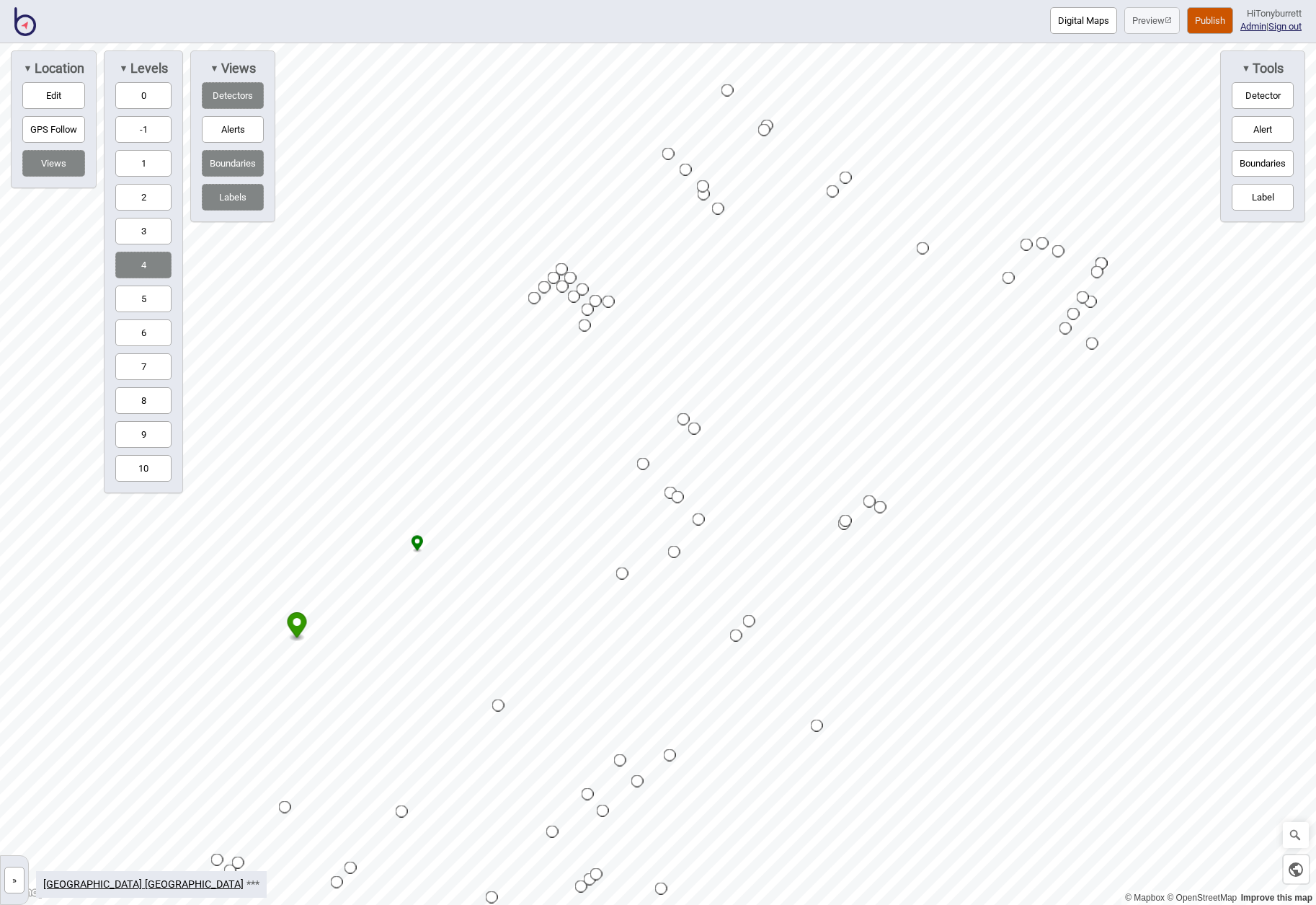
click at [236, 93] on button "Detectors" at bounding box center [232, 95] width 62 height 27
click at [248, 154] on button "Boundaries" at bounding box center [232, 163] width 62 height 27
click at [242, 194] on button "Labels" at bounding box center [232, 197] width 62 height 27
click at [45, 93] on button "Edit" at bounding box center [54, 95] width 63 height 27
click at [63, 93] on button "Edit" at bounding box center [54, 95] width 63 height 27
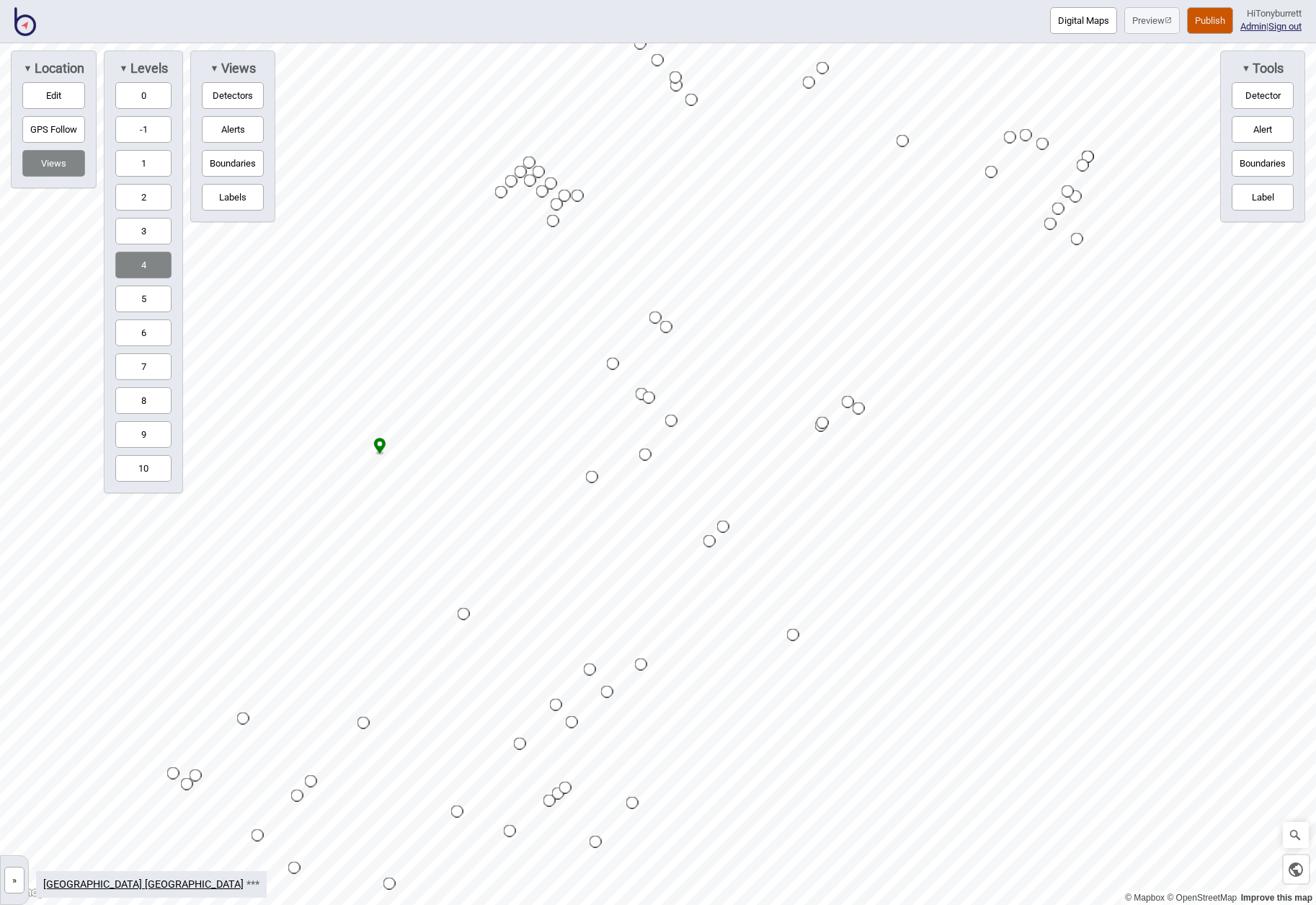
click at [231, 161] on button "Boundaries" at bounding box center [232, 163] width 62 height 27
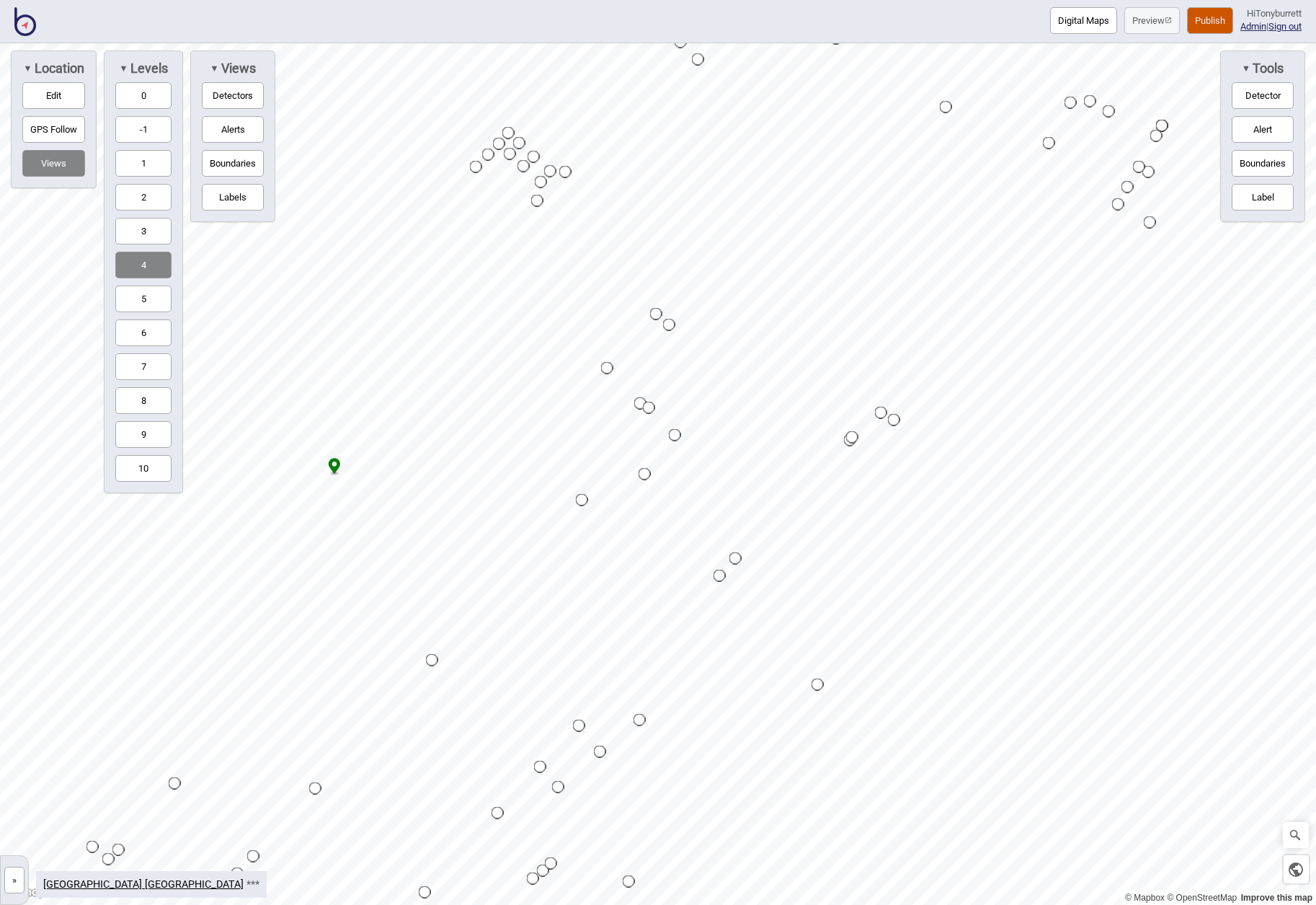
click at [140, 234] on button "3" at bounding box center [143, 231] width 56 height 27
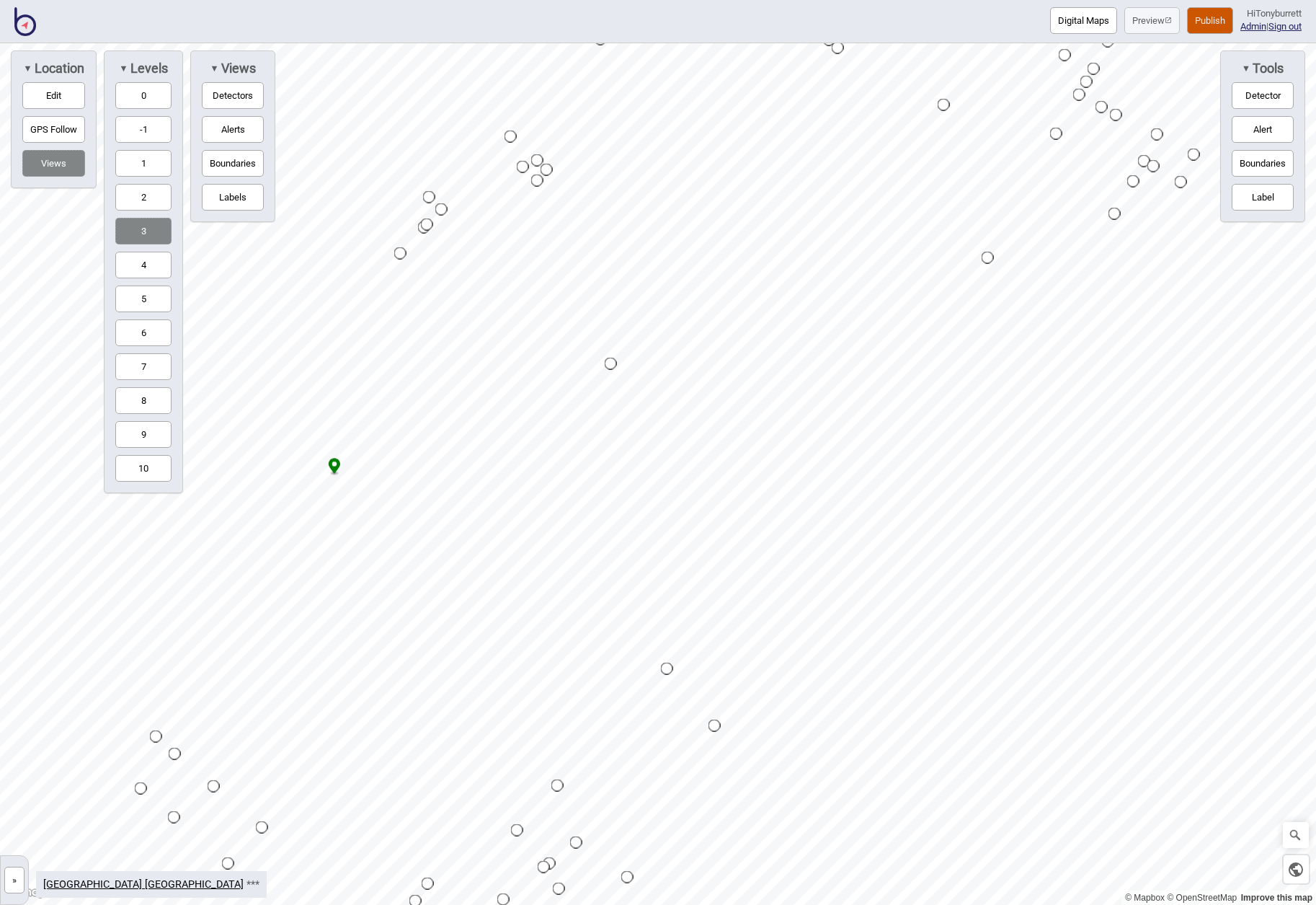
click at [12, 872] on button "»" at bounding box center [15, 880] width 20 height 27
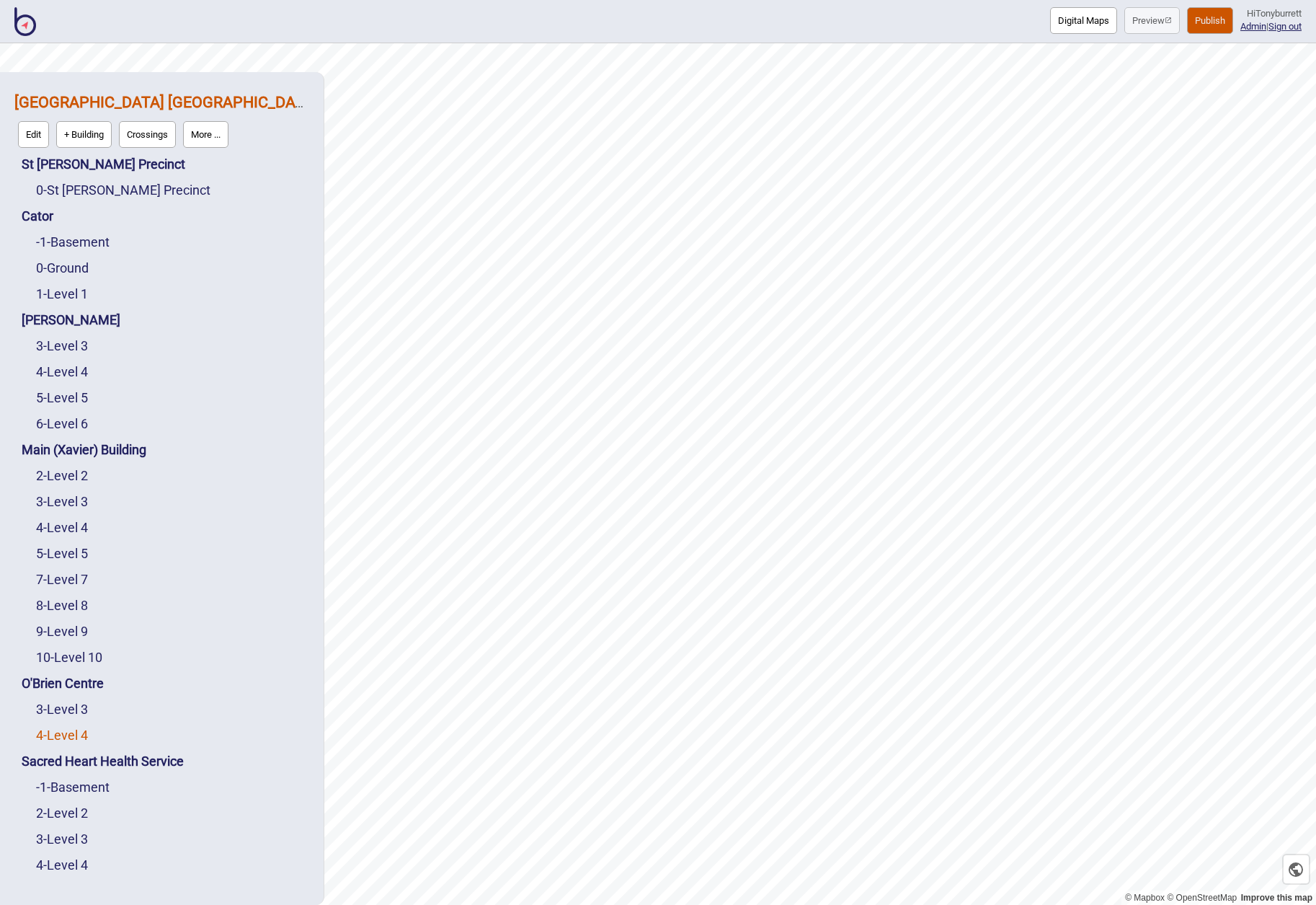
click at [82, 734] on link "4 - Level 4" at bounding box center [62, 735] width 52 height 15
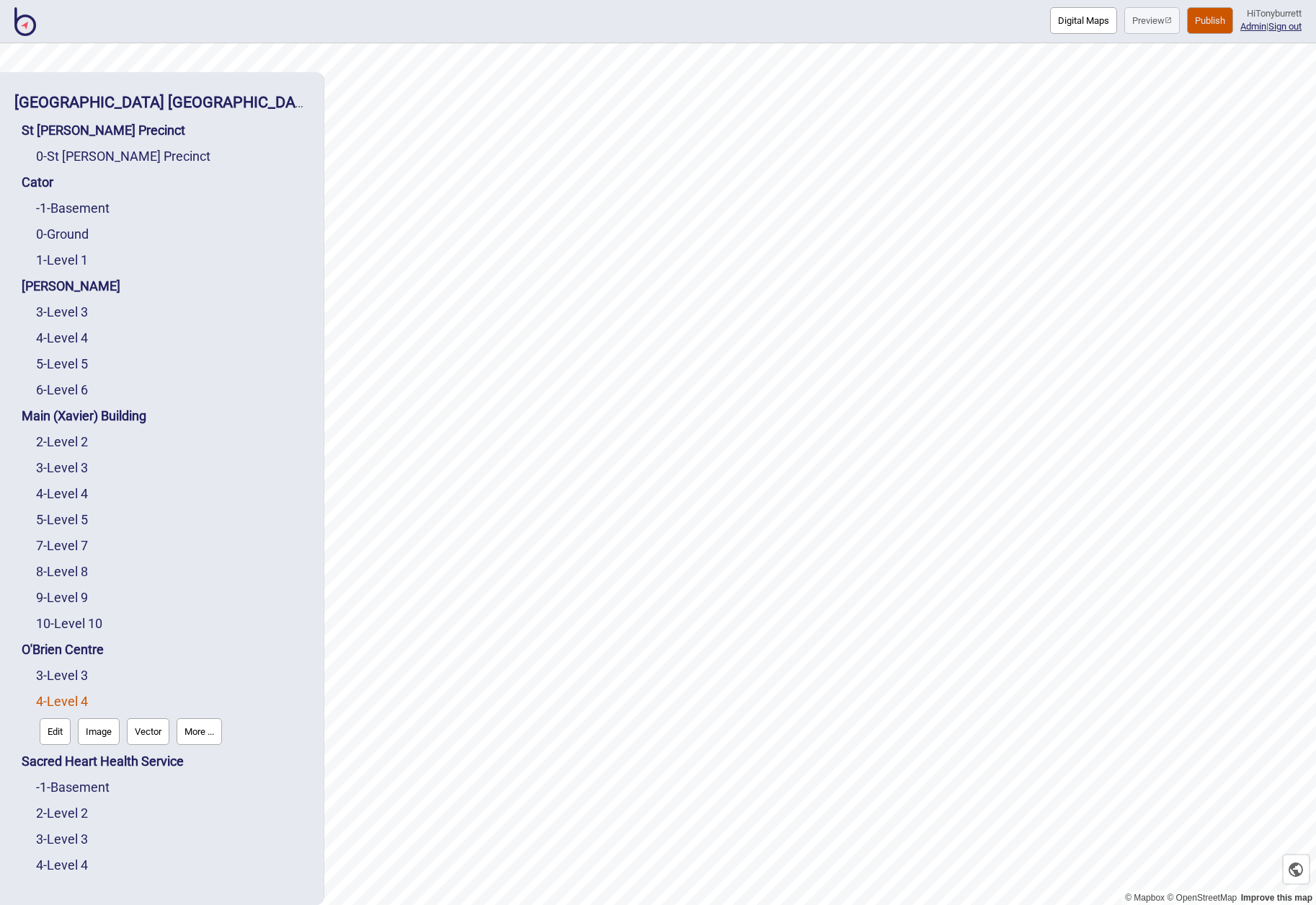
click at [212, 730] on button "More ..." at bounding box center [199, 731] width 45 height 27
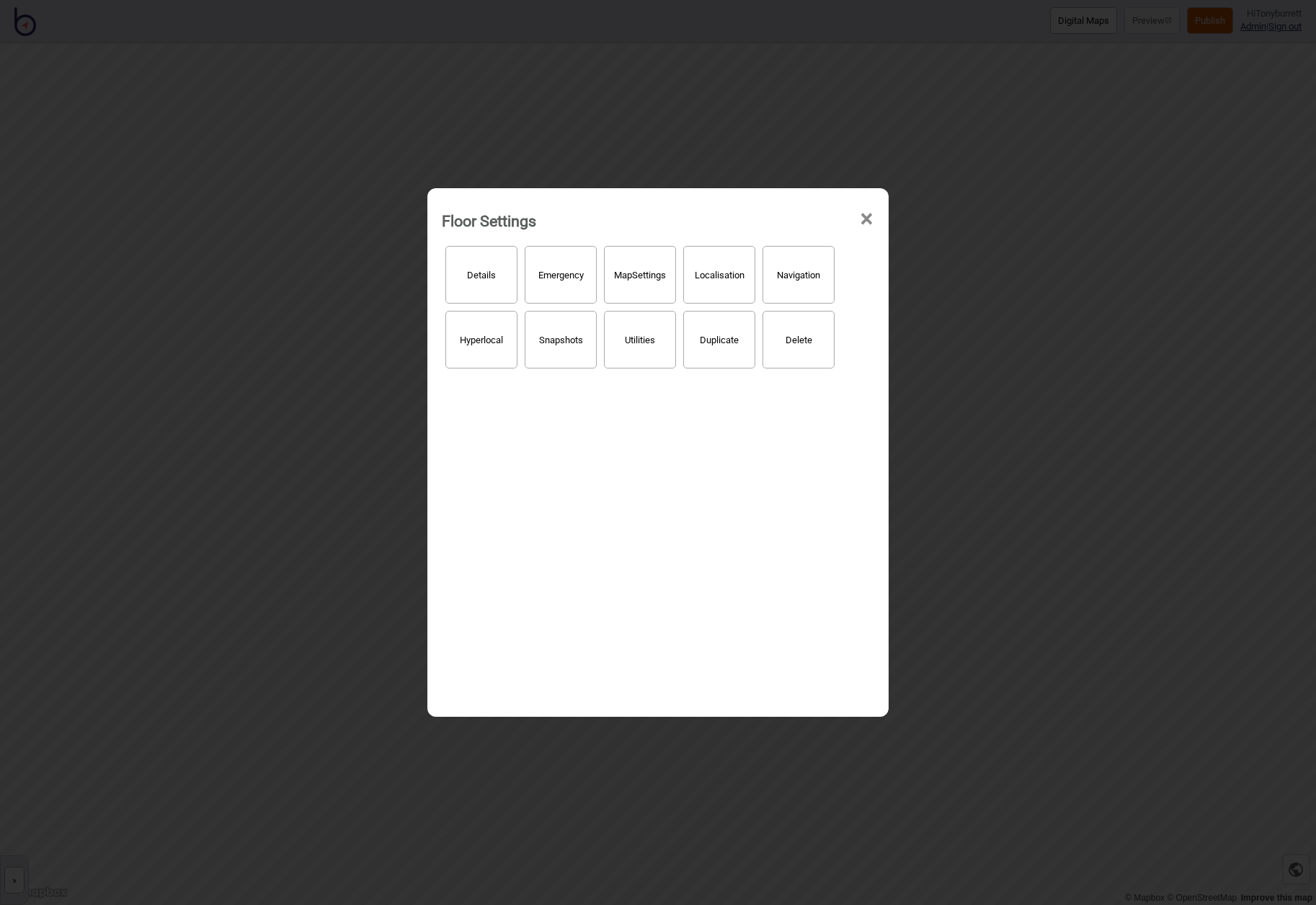
click at [477, 340] on button "Hyperlocal" at bounding box center [481, 339] width 72 height 57
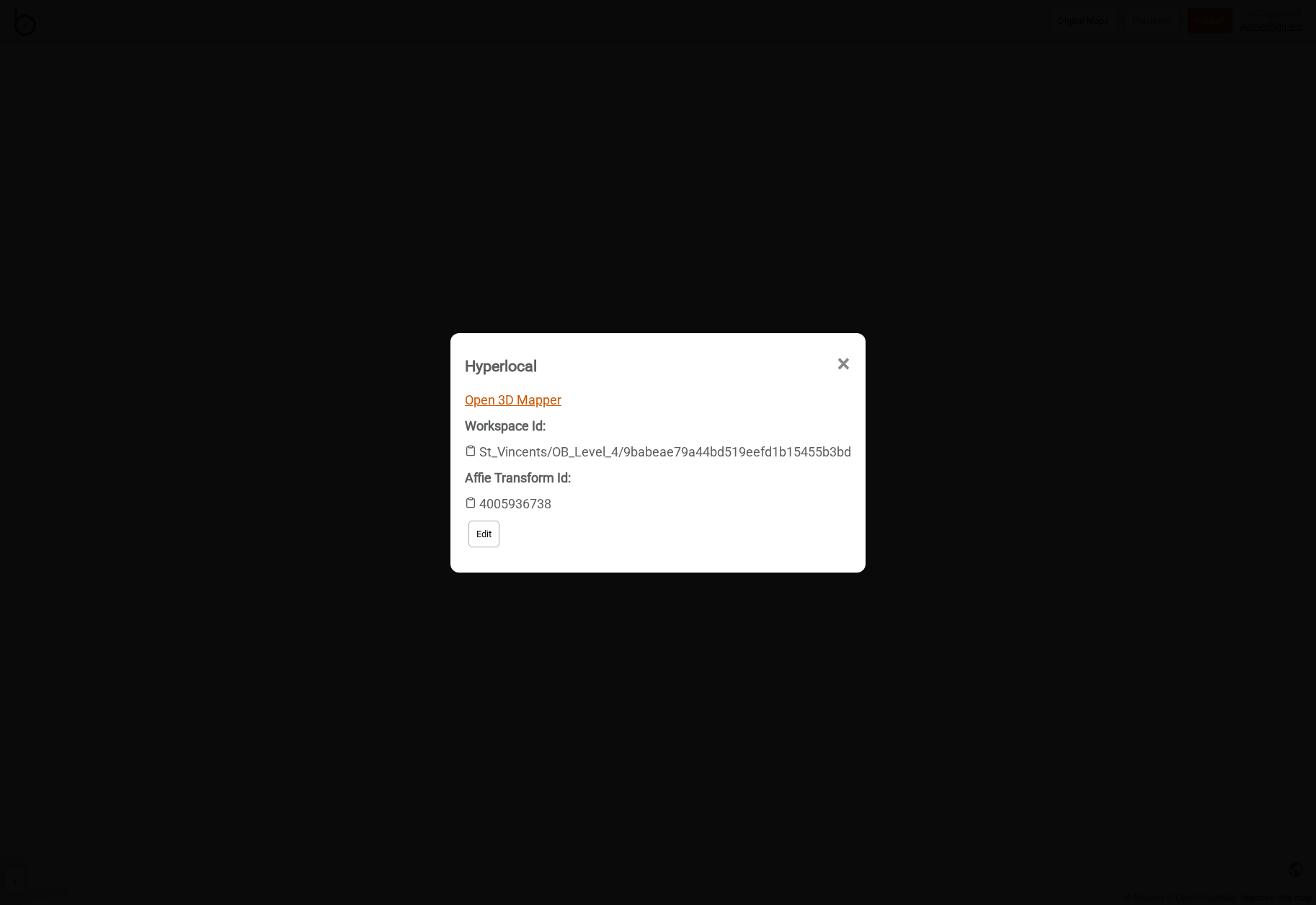
click at [496, 402] on link "Open 3D Mapper" at bounding box center [513, 400] width 96 height 15
click at [845, 361] on span "×" at bounding box center [843, 364] width 15 height 47
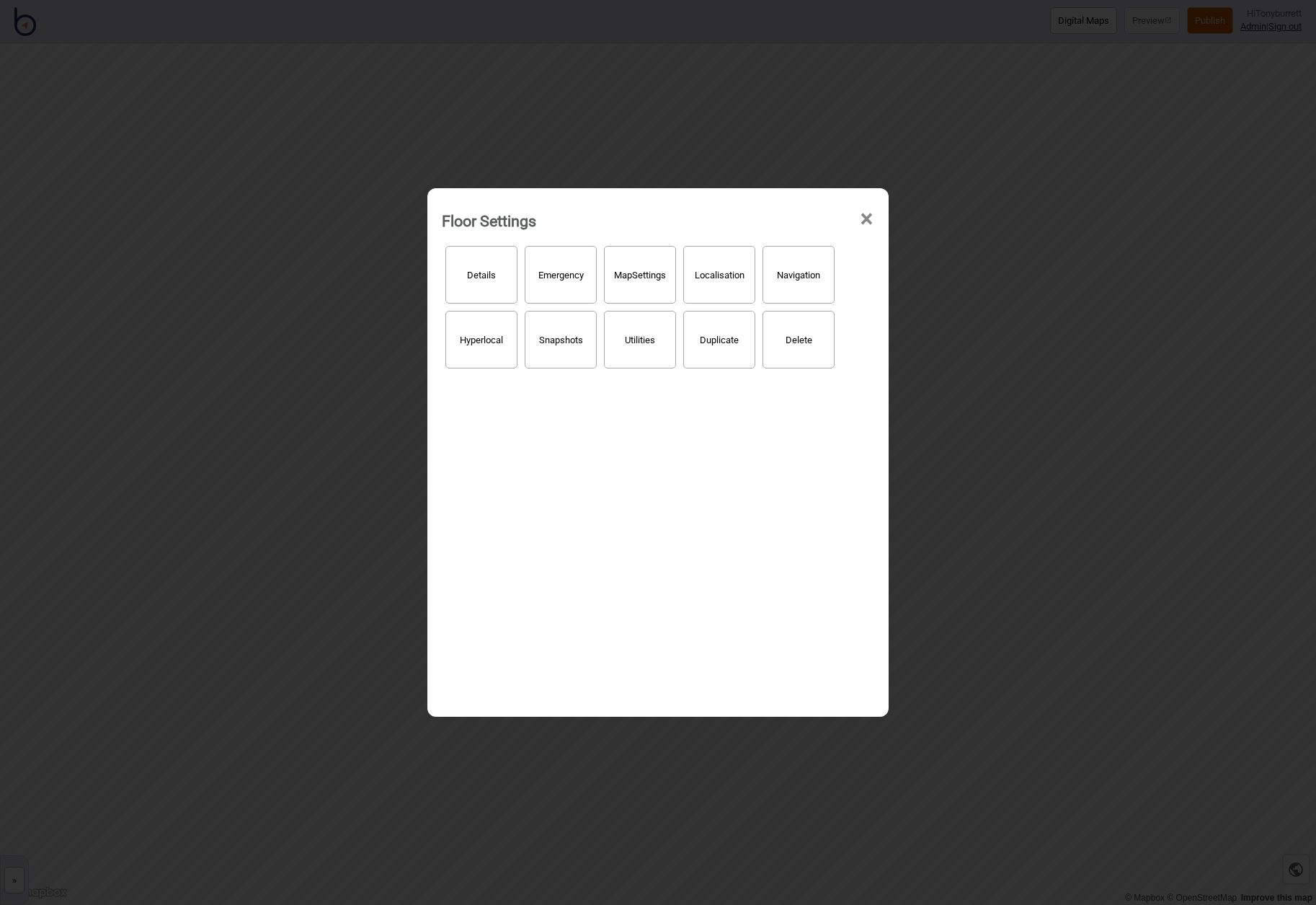
click at [865, 218] on span "×" at bounding box center [866, 219] width 15 height 47
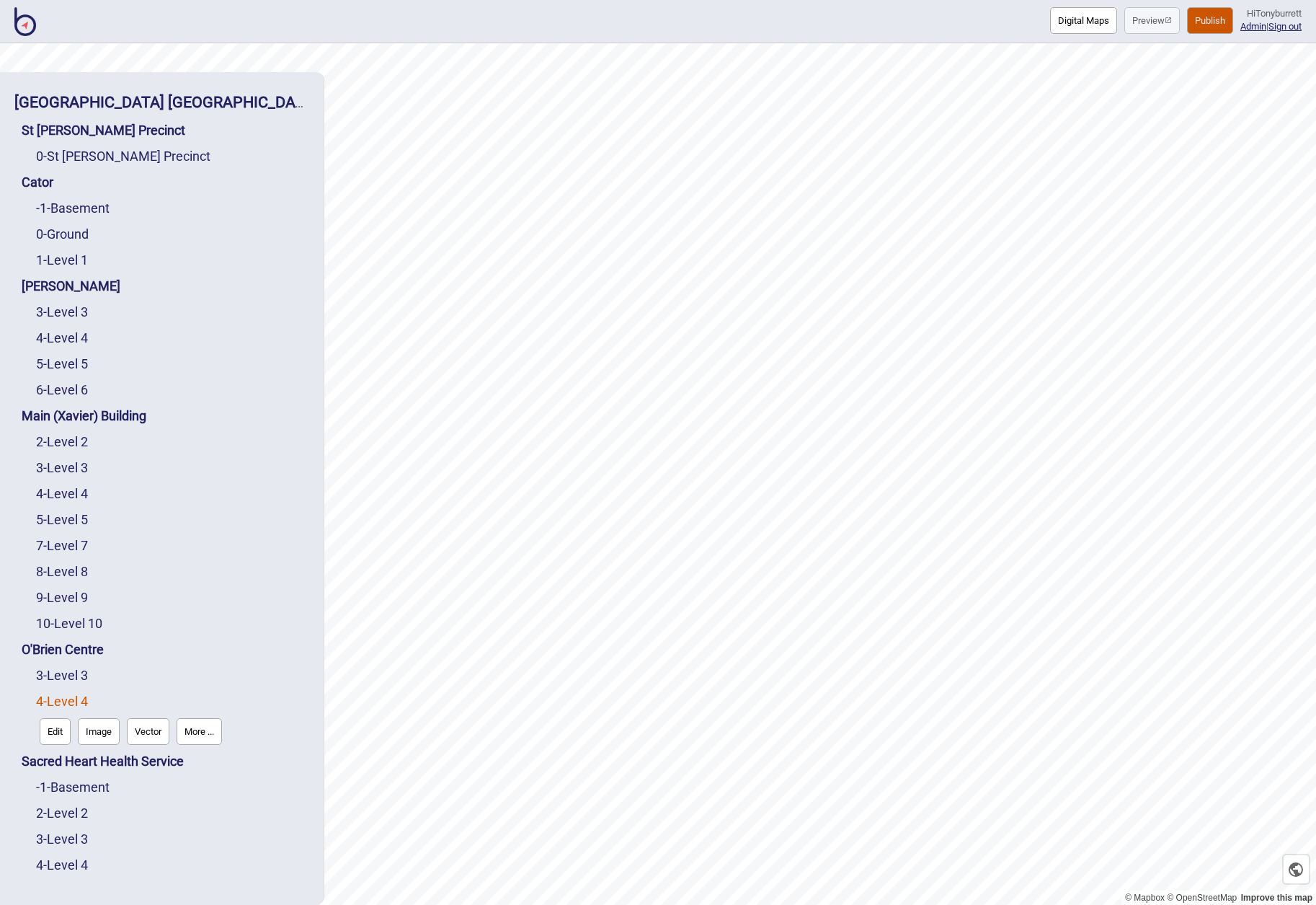
click at [57, 730] on button "Edit" at bounding box center [55, 731] width 31 height 27
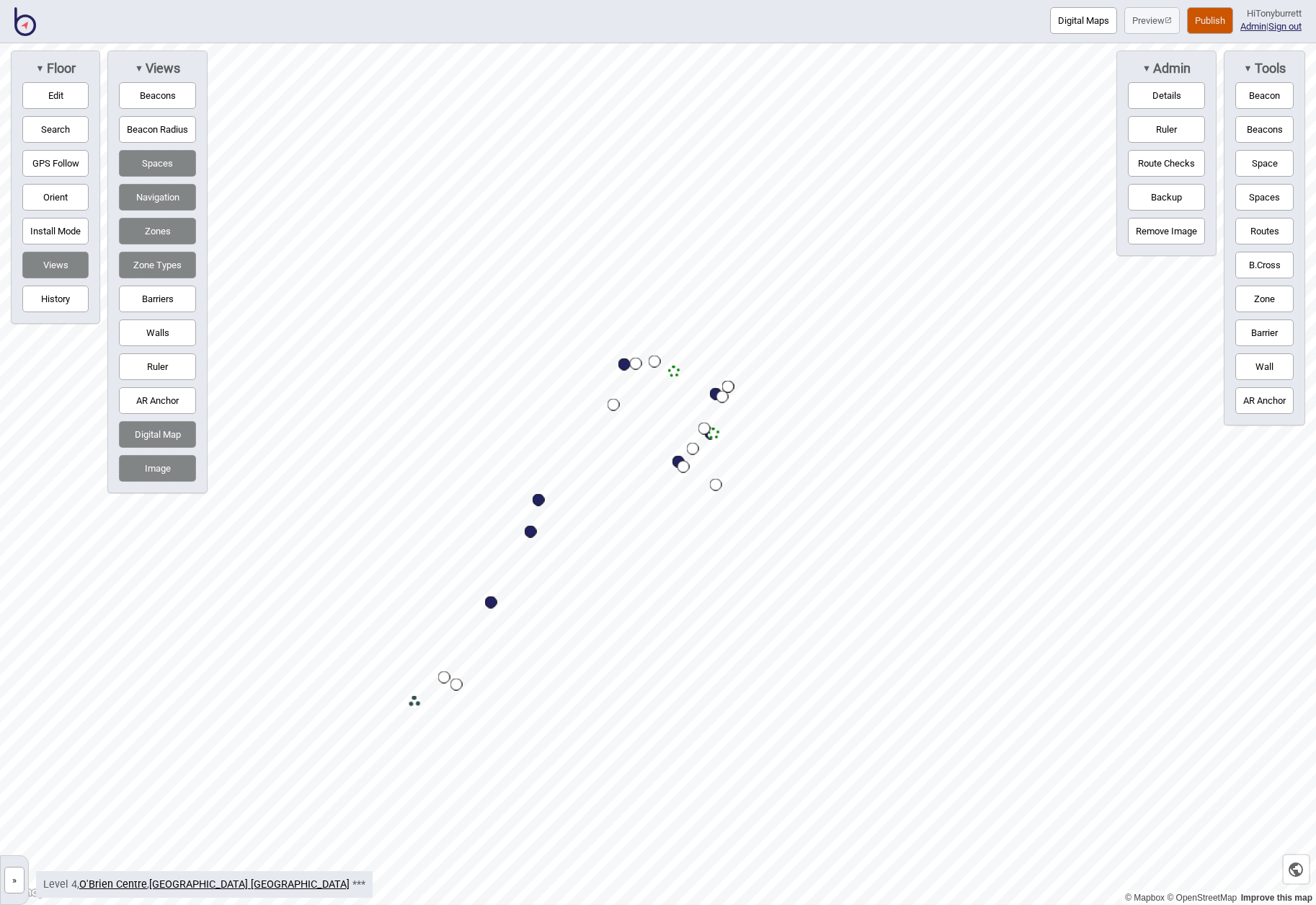
click at [156, 297] on button "Barriers" at bounding box center [157, 298] width 77 height 27
click at [168, 308] on button "Barriers" at bounding box center [157, 298] width 77 height 27
click at [602, 0] on html "Digital Maps Preview Publish Hi Tonyburrett Admin | Sign out © Mapbox © OpenStr…" at bounding box center [658, 0] width 1316 height 0
click at [685, 0] on html "Digital Maps Preview Publish Hi Tonyburrett Admin | Sign out © Mapbox © OpenStr…" at bounding box center [658, 0] width 1316 height 0
click at [21, 875] on button "»" at bounding box center [15, 880] width 20 height 27
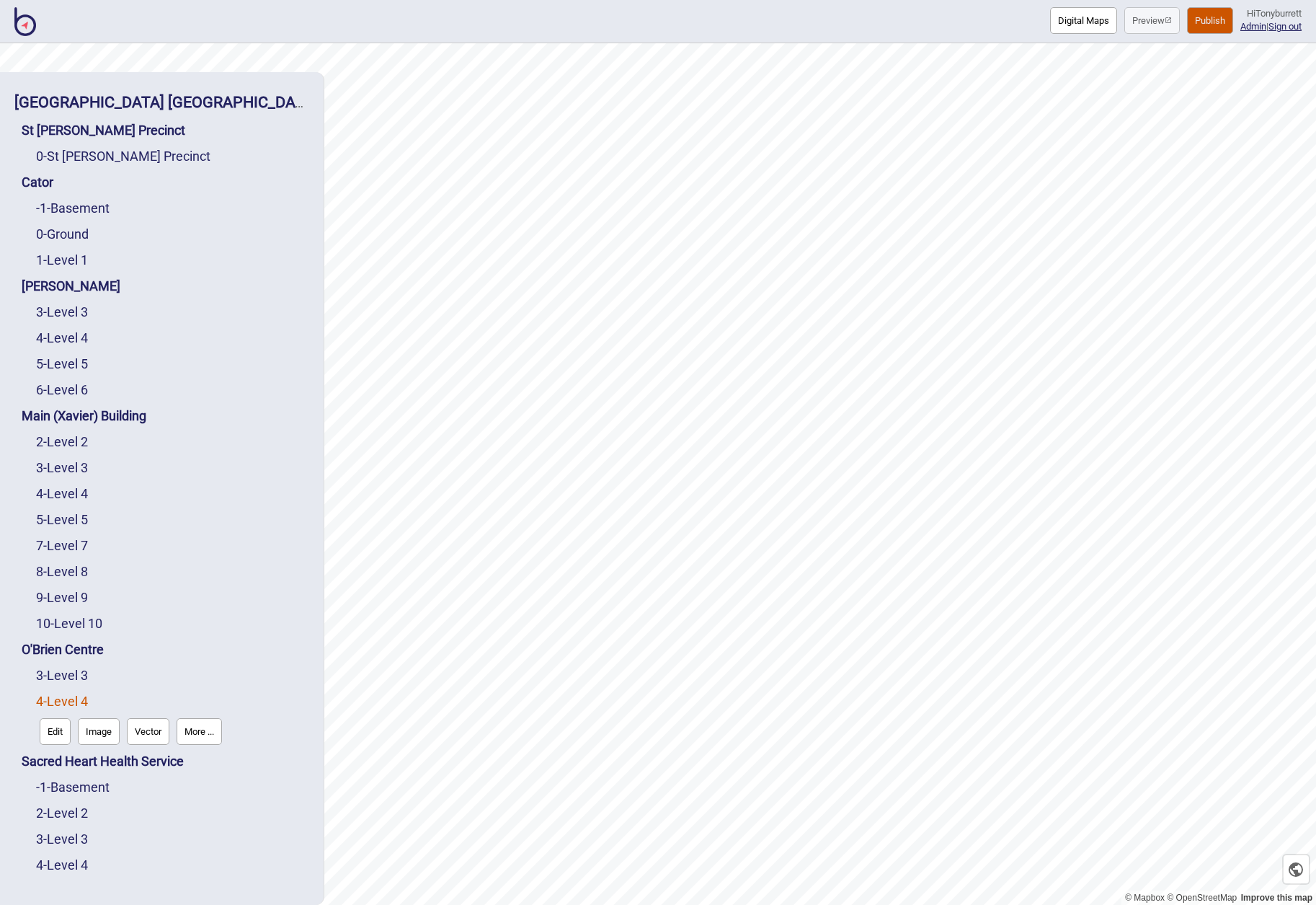
click at [54, 730] on button "Edit" at bounding box center [55, 731] width 31 height 27
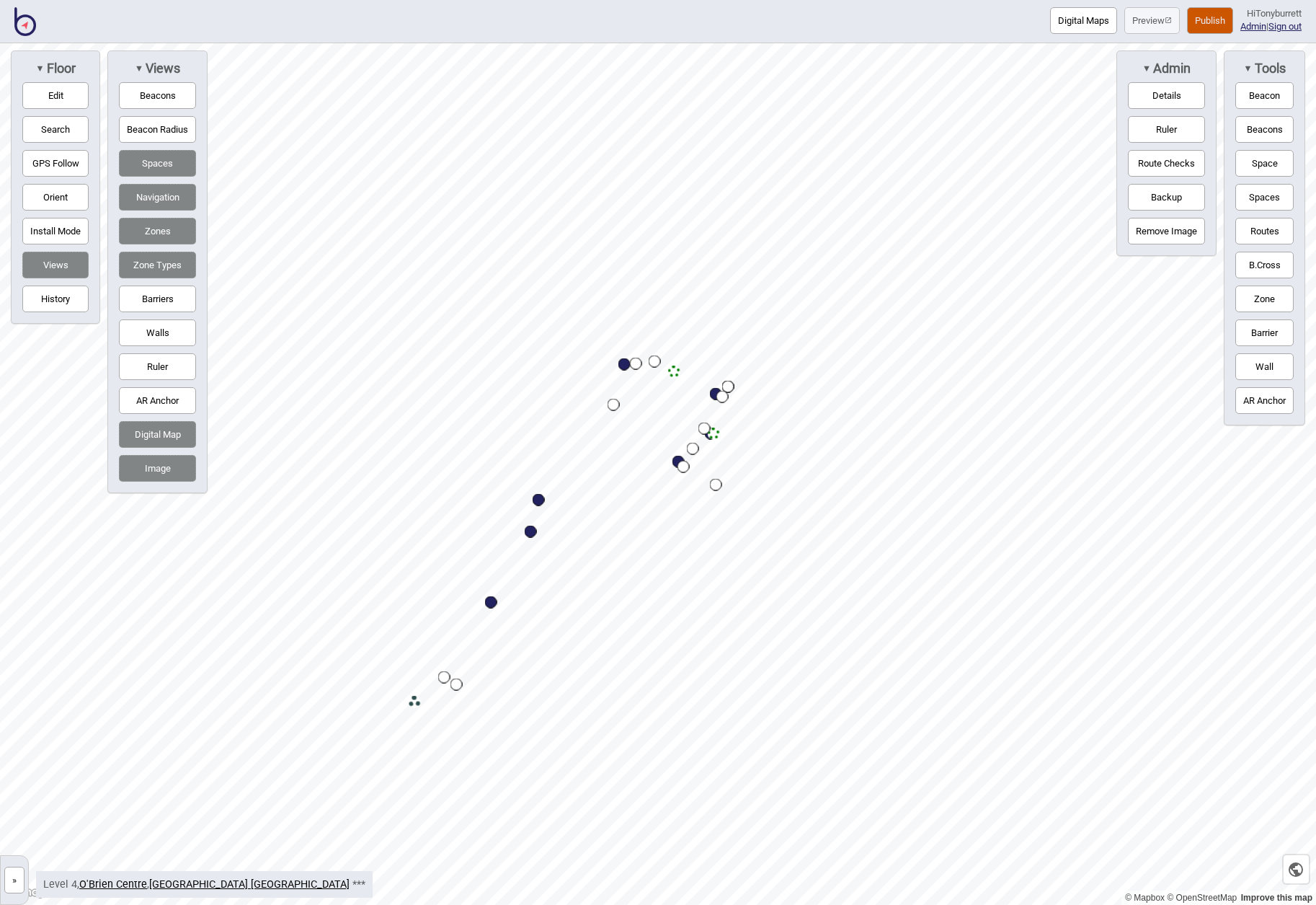
click at [15, 877] on button "»" at bounding box center [15, 880] width 20 height 27
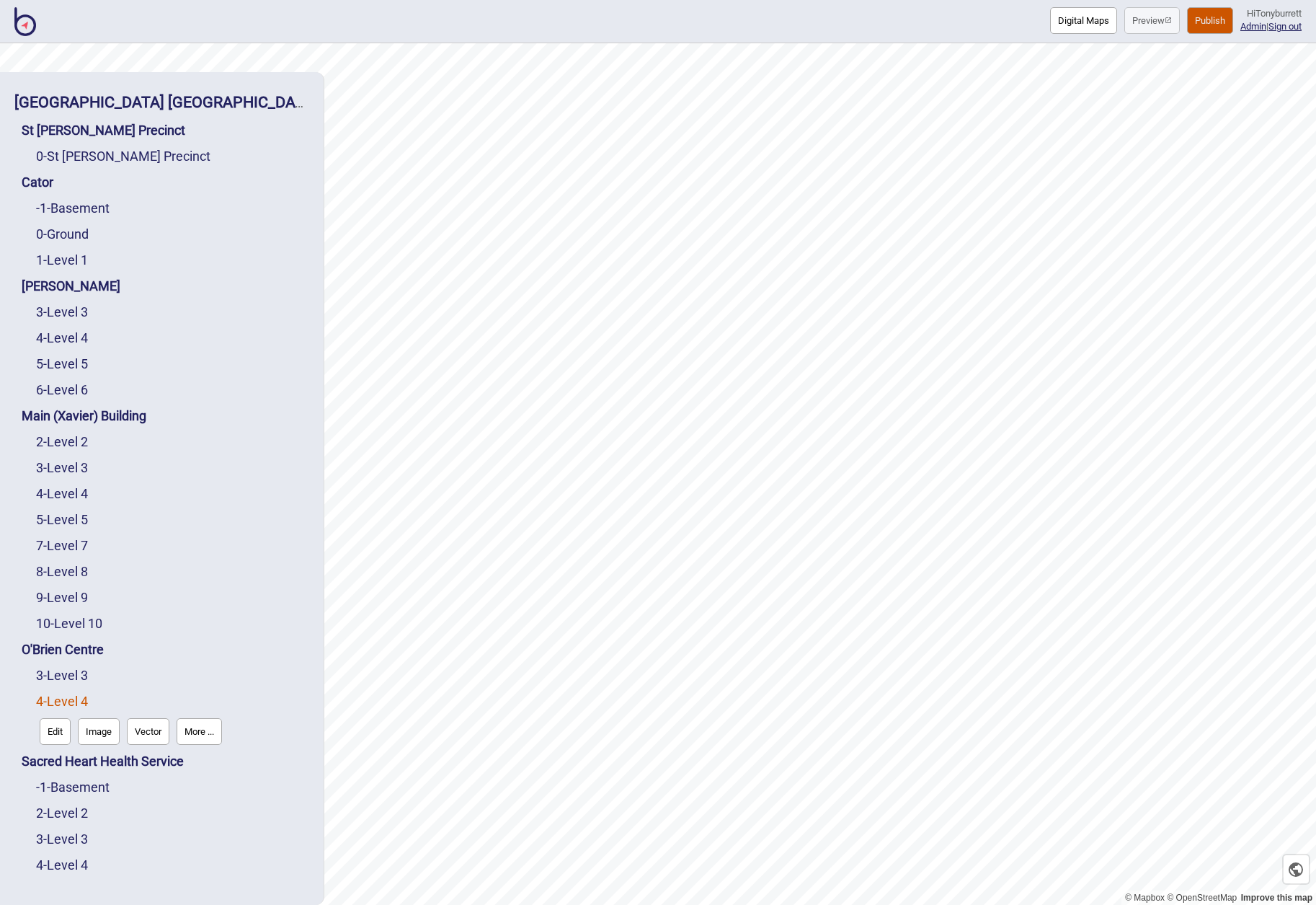
click at [63, 732] on button "Edit" at bounding box center [55, 731] width 31 height 27
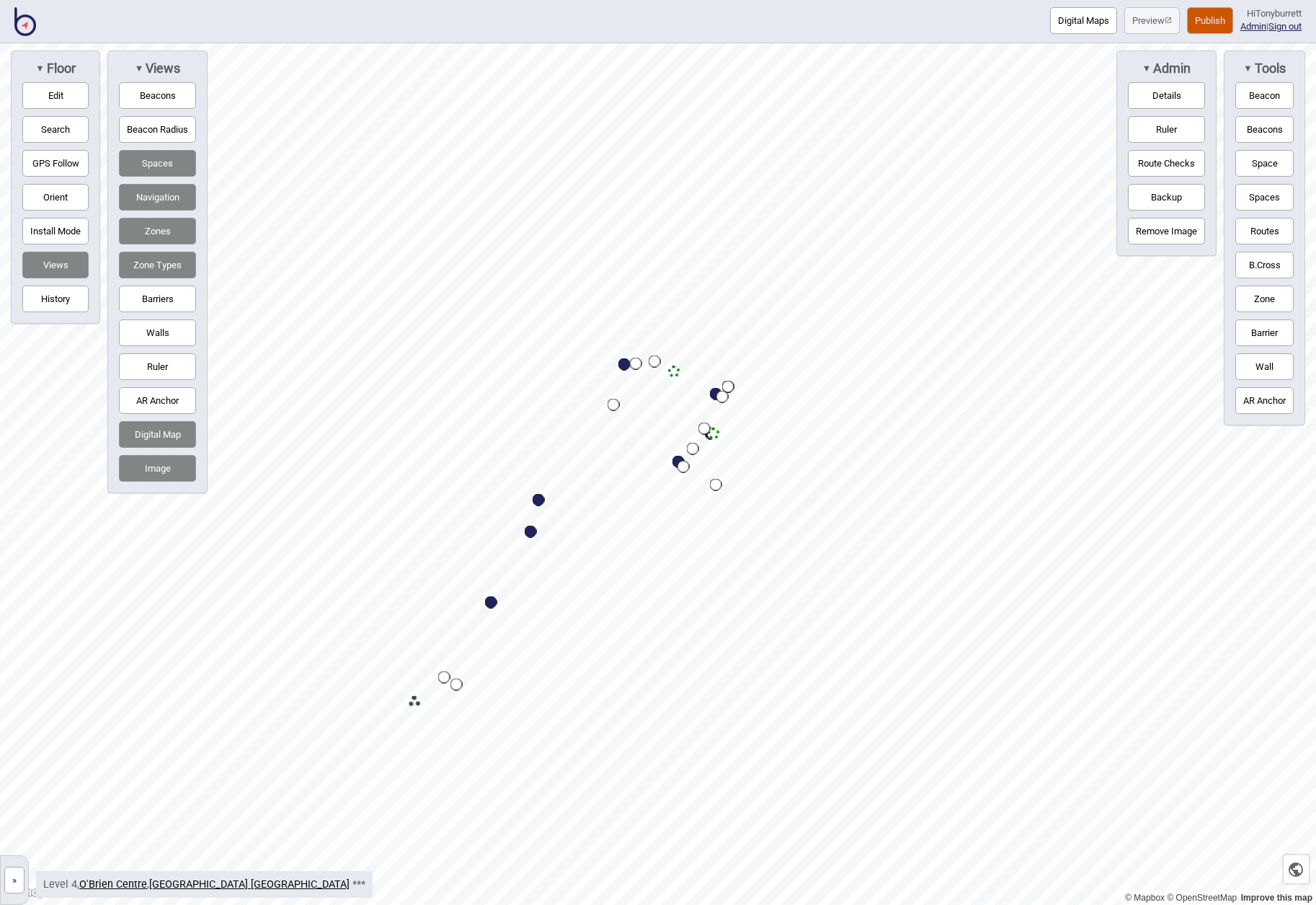
click at [145, 293] on button "Barriers" at bounding box center [157, 298] width 77 height 27
